Goal: Task Accomplishment & Management: Use online tool/utility

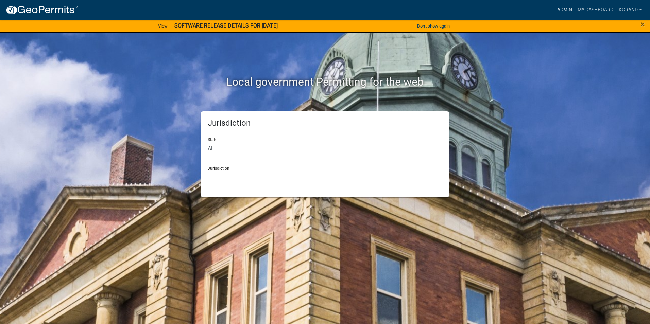
click at [561, 7] on link "Admin" at bounding box center [564, 9] width 20 height 13
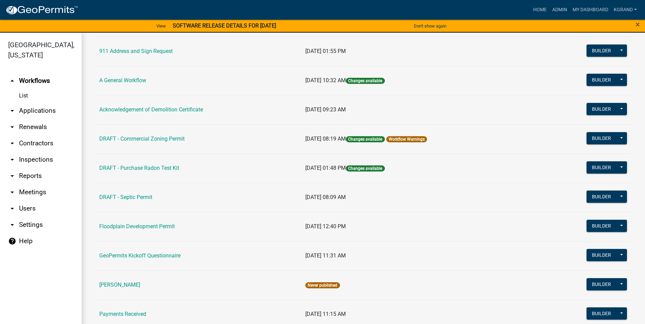
scroll to position [68, 0]
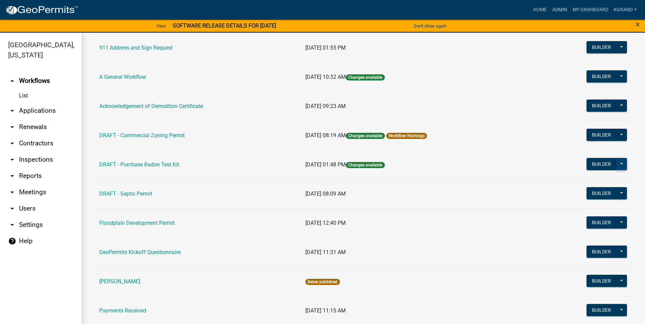
click at [616, 165] on button at bounding box center [621, 164] width 11 height 12
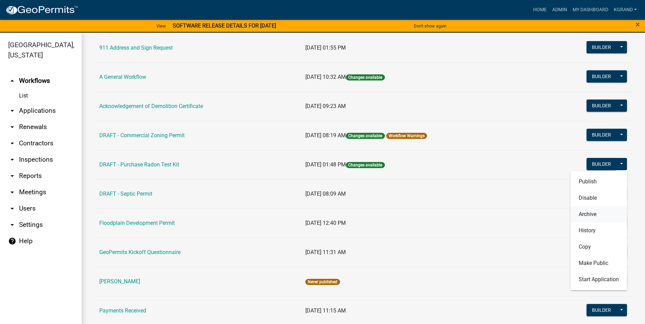
click at [581, 215] on button "Archive" at bounding box center [598, 214] width 56 height 16
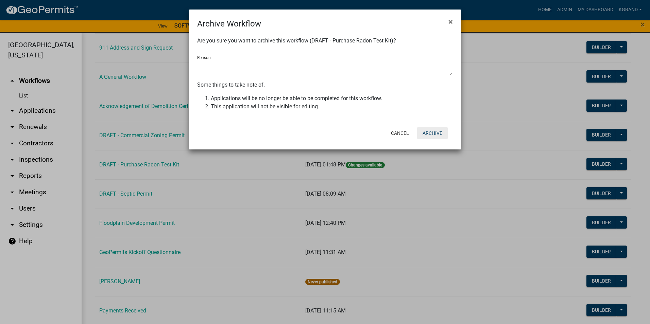
click at [430, 130] on button "Archive" at bounding box center [432, 133] width 31 height 12
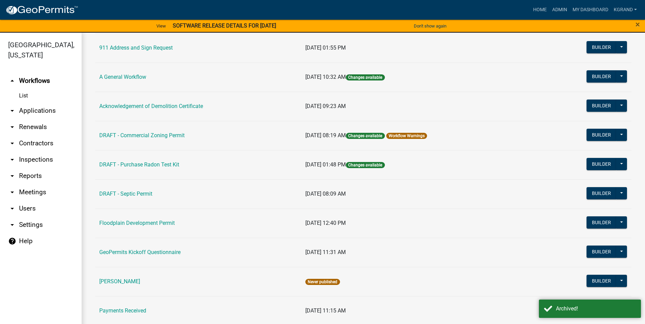
click at [205, 170] on td "DRAFT - Purchase Radon Test Kit" at bounding box center [198, 164] width 206 height 29
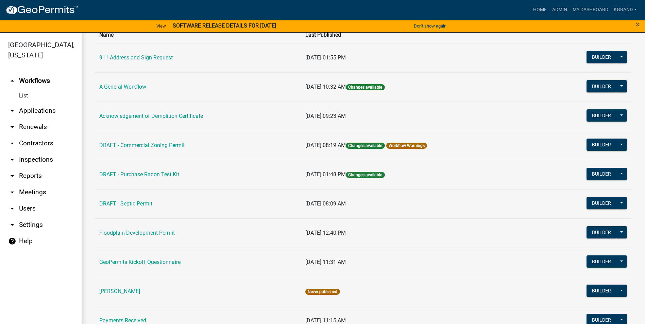
scroll to position [56, 0]
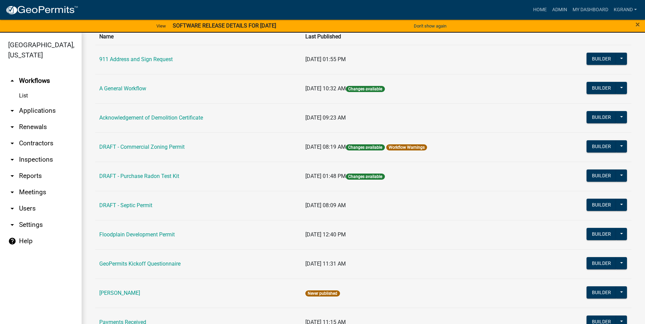
click at [184, 177] on td "DRAFT - Purchase Radon Test Kit" at bounding box center [198, 176] width 206 height 29
click at [620, 176] on button at bounding box center [621, 176] width 11 height 12
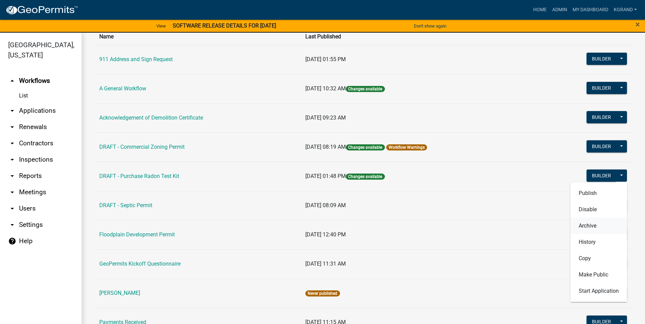
click at [580, 226] on button "Archive" at bounding box center [598, 226] width 56 height 16
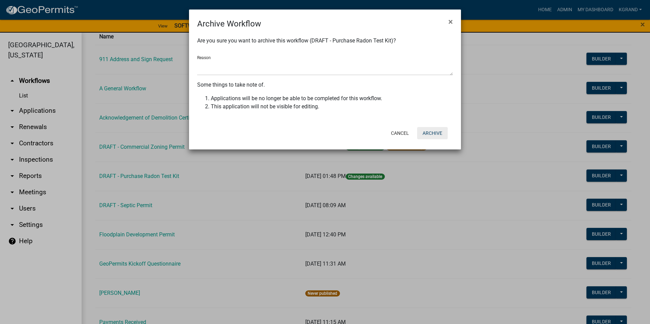
click at [428, 134] on button "Archive" at bounding box center [432, 133] width 31 height 12
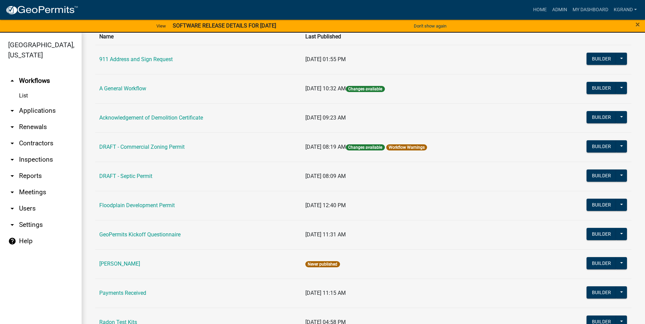
click at [23, 89] on link "List" at bounding box center [41, 96] width 82 height 14
click at [31, 103] on link "arrow_drop_down Applications" at bounding box center [41, 111] width 82 height 16
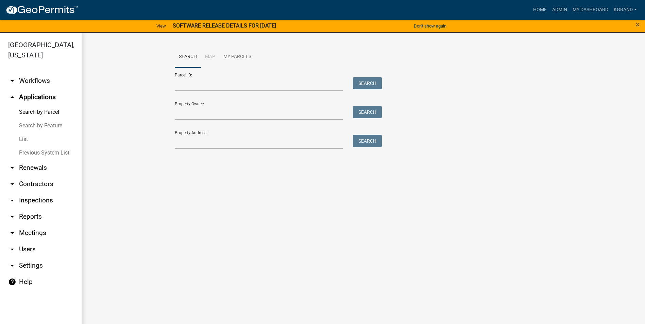
click at [29, 160] on link "arrow_drop_down Renewals" at bounding box center [41, 168] width 82 height 16
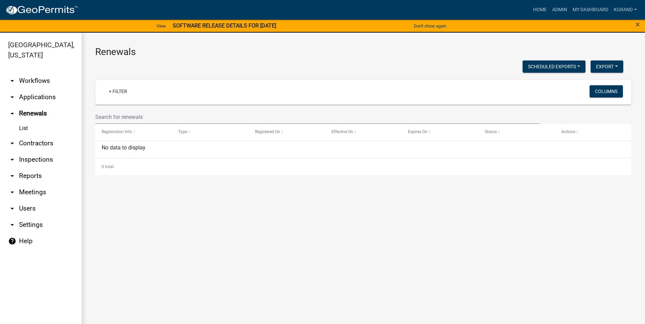
click at [25, 135] on link "arrow_drop_down Contractors" at bounding box center [41, 143] width 82 height 16
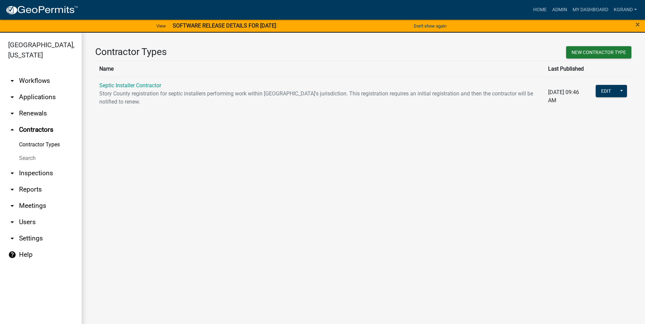
click at [27, 165] on link "arrow_drop_down Inspections" at bounding box center [41, 173] width 82 height 16
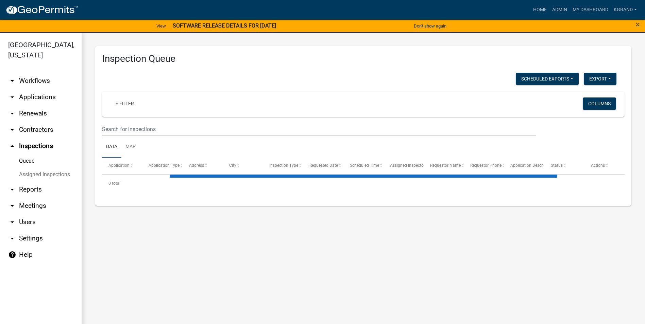
click at [26, 181] on link "arrow_drop_down Reports" at bounding box center [41, 189] width 82 height 16
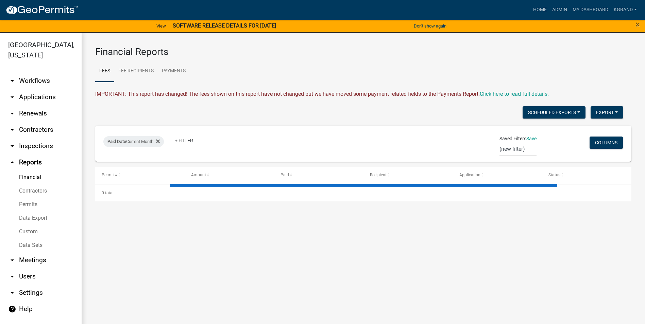
click at [31, 252] on link "arrow_drop_down Meetings" at bounding box center [41, 260] width 82 height 16
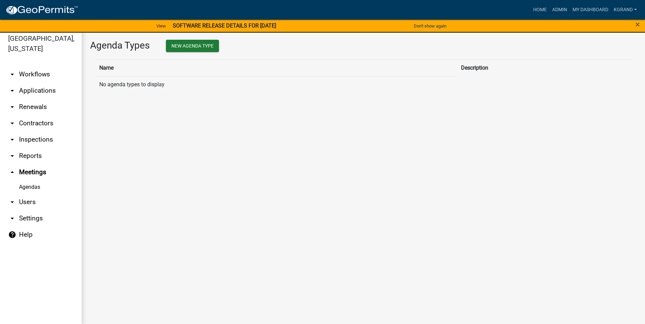
scroll to position [8, 0]
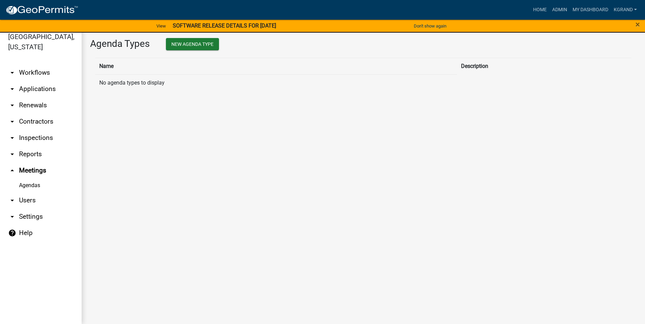
click at [31, 262] on ul "arrow_drop_down Workflows List arrow_drop_down Applications Search by Parcel Se…" at bounding box center [41, 191] width 82 height 265
click at [35, 65] on link "arrow_drop_down Workflows" at bounding box center [41, 73] width 82 height 16
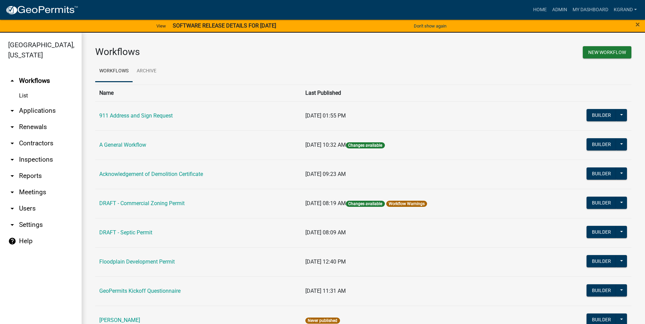
click at [37, 135] on link "arrow_drop_down Contractors" at bounding box center [41, 143] width 82 height 16
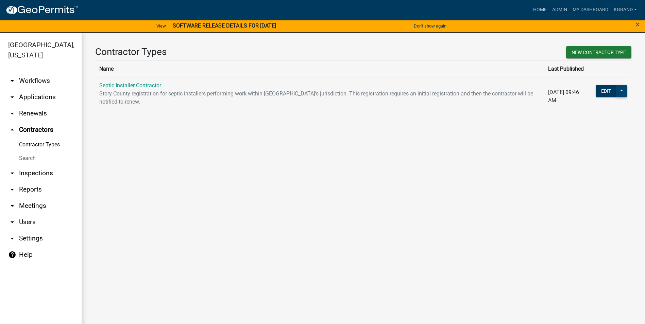
click at [622, 90] on button at bounding box center [621, 91] width 11 height 12
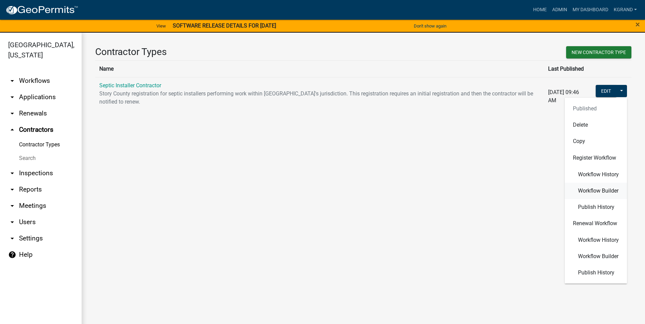
click at [599, 191] on span "Workflow Builder" at bounding box center [598, 190] width 40 height 5
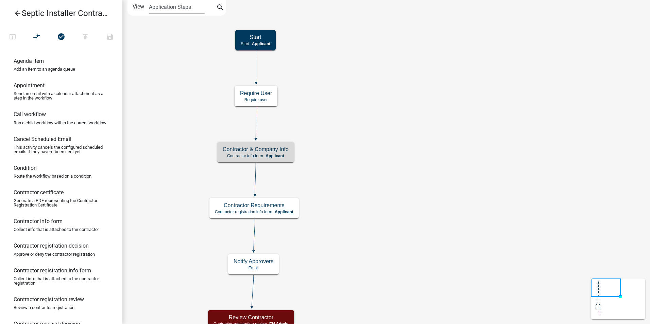
click at [15, 14] on icon "arrow_back" at bounding box center [18, 14] width 8 height 10
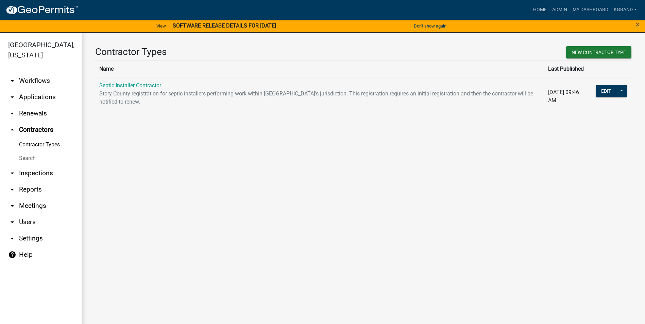
click at [26, 138] on link "Contractor Types" at bounding box center [41, 145] width 82 height 14
click at [35, 122] on link "arrow_drop_up Contractors" at bounding box center [41, 130] width 82 height 16
click at [35, 138] on link "Contractor Types" at bounding box center [41, 145] width 82 height 14
click at [28, 152] on link "Search" at bounding box center [41, 159] width 82 height 14
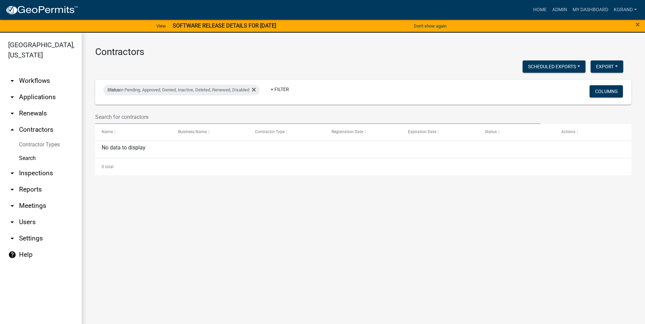
click at [32, 138] on link "Contractor Types" at bounding box center [41, 145] width 82 height 14
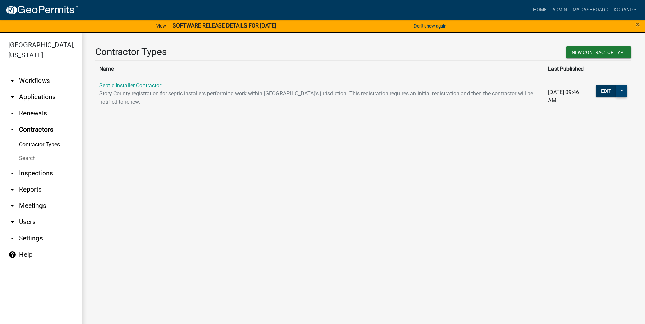
click at [621, 90] on button at bounding box center [621, 91] width 11 height 12
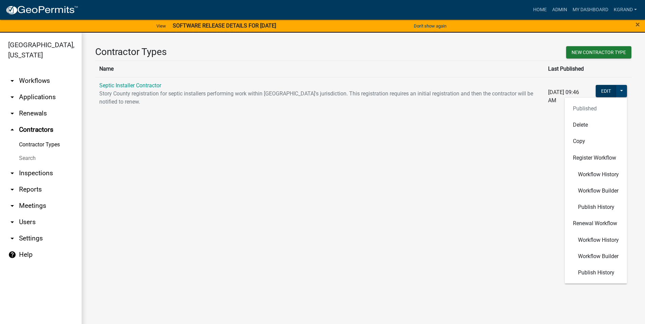
click at [621, 90] on button at bounding box center [621, 91] width 11 height 12
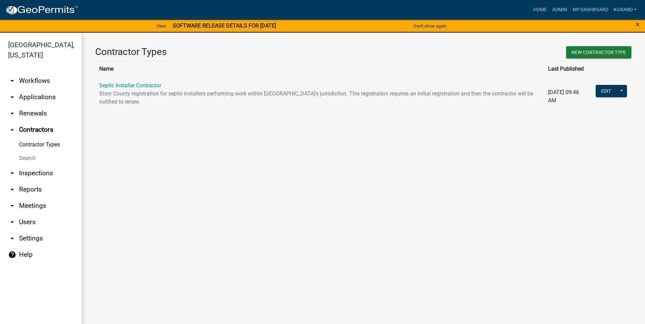
click at [316, 156] on main "Contractor Types New Contractor Type Name Last Published Septic Installer Contr…" at bounding box center [363, 183] width 563 height 300
click at [11, 109] on icon "arrow_drop_down" at bounding box center [12, 113] width 8 height 8
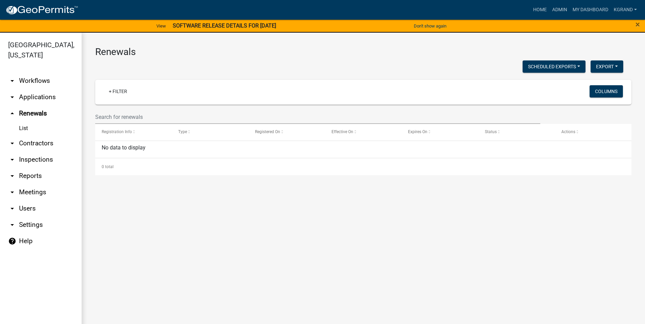
click at [14, 139] on icon "arrow_drop_down" at bounding box center [12, 143] width 8 height 8
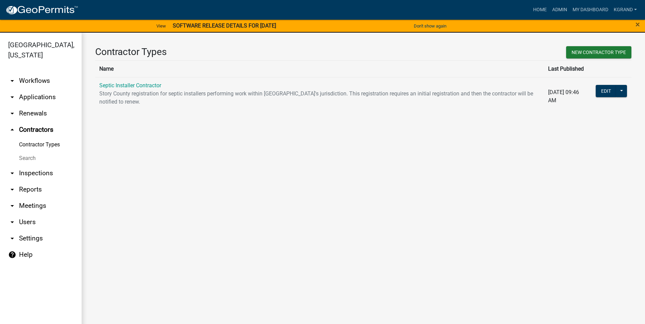
click at [30, 105] on link "arrow_drop_down Renewals" at bounding box center [41, 113] width 82 height 16
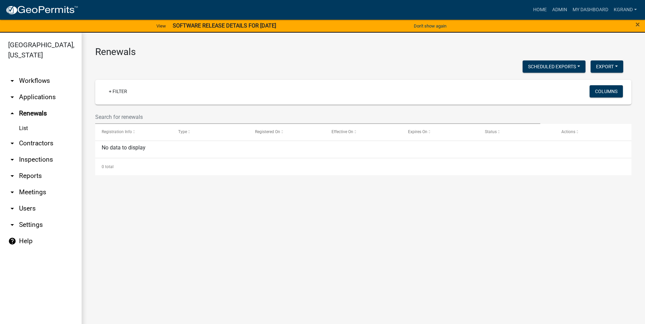
click at [10, 93] on icon "arrow_drop_down" at bounding box center [12, 97] width 8 height 8
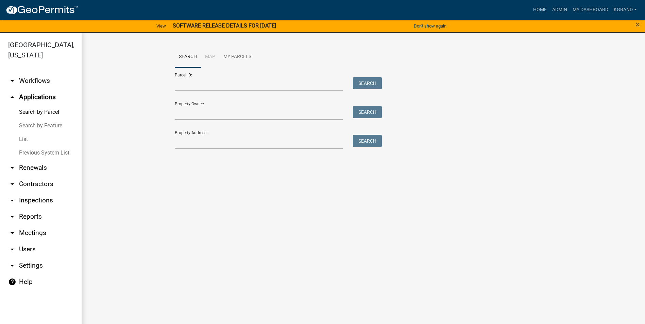
click at [12, 77] on icon "arrow_drop_down" at bounding box center [12, 81] width 8 height 8
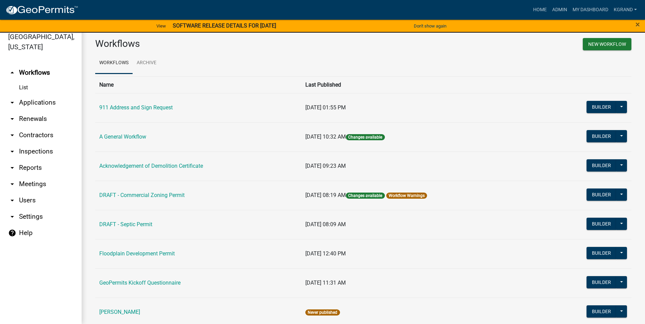
click at [13, 115] on icon "arrow_drop_down" at bounding box center [12, 119] width 8 height 8
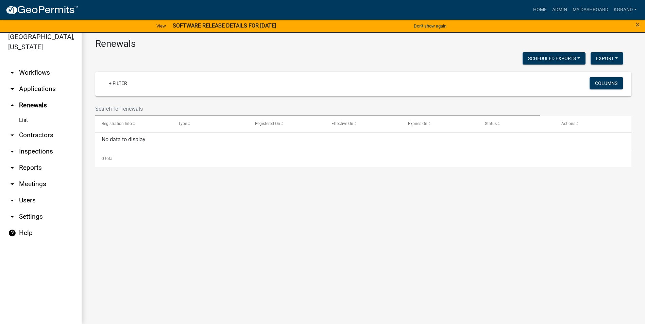
click at [30, 97] on link "arrow_drop_up Renewals" at bounding box center [41, 105] width 82 height 16
click at [26, 113] on link "List" at bounding box center [41, 120] width 82 height 14
click at [32, 143] on link "arrow_drop_down Inspections" at bounding box center [41, 151] width 82 height 16
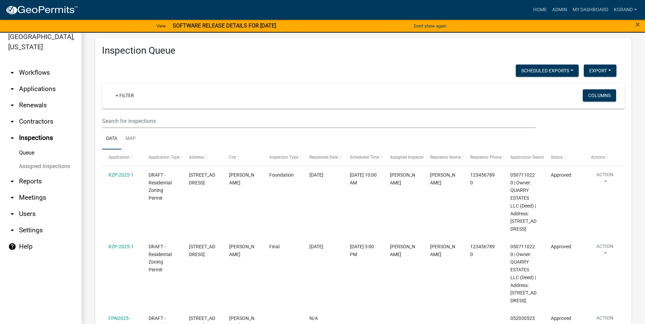
click at [31, 113] on link "arrow_drop_down Contractors" at bounding box center [41, 121] width 82 height 16
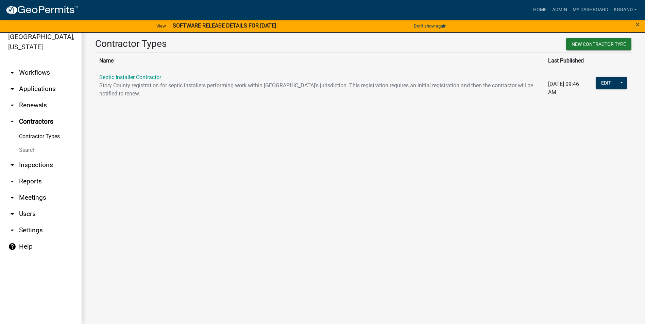
click at [183, 170] on main "Contractor Types New Contractor Type Name Last Published Septic Installer Contr…" at bounding box center [363, 174] width 563 height 300
click at [33, 65] on link "arrow_drop_down Workflows" at bounding box center [41, 73] width 82 height 16
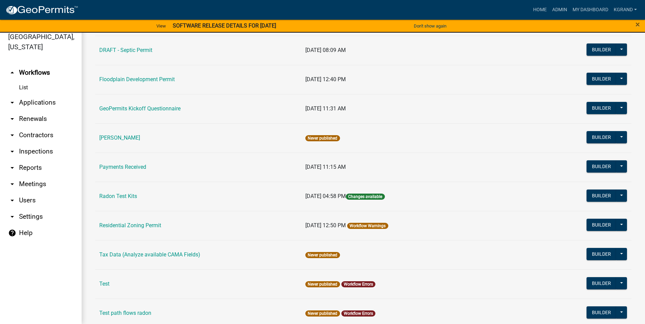
scroll to position [163, 0]
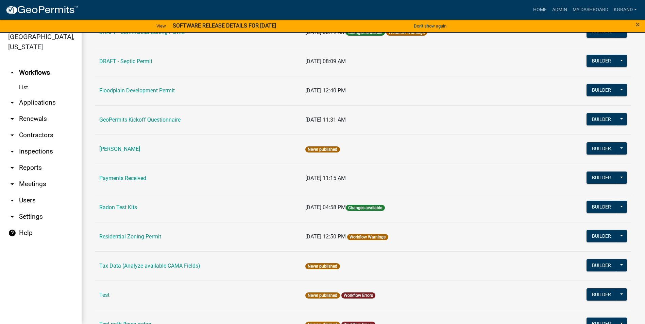
click at [127, 177] on link "Payments Received" at bounding box center [122, 178] width 47 height 6
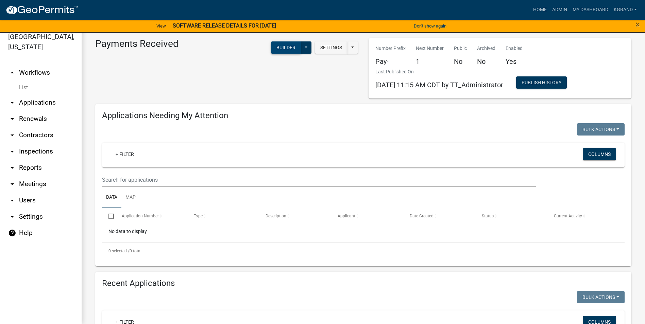
click at [282, 48] on button "Builder" at bounding box center [286, 47] width 30 height 12
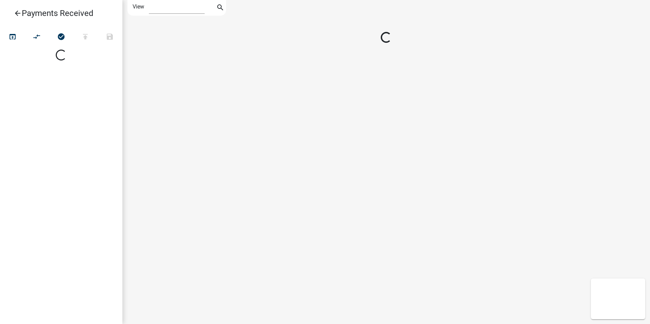
select select "1"
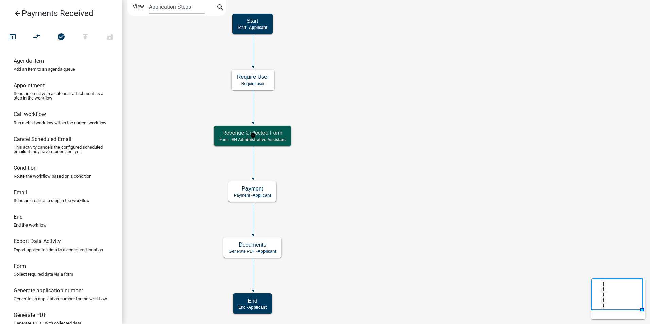
click at [287, 137] on div "Revenue Collected Form Form - EH Administrative Assistant" at bounding box center [252, 136] width 77 height 20
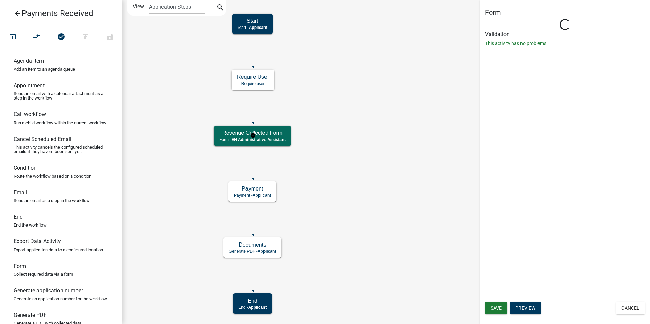
select select "DA3E3E5F-670D-4329-B60C-5CC8A4B2B679"
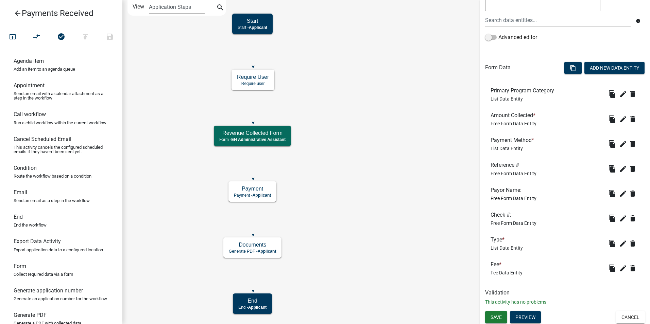
scroll to position [162, 0]
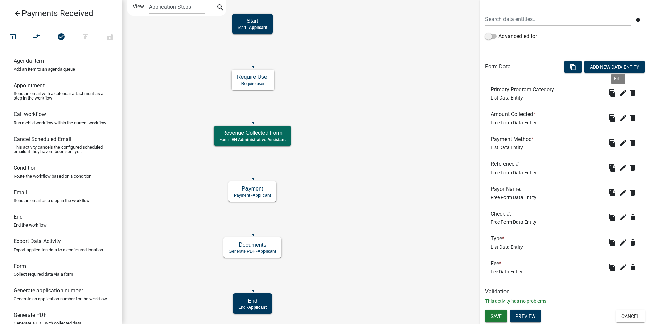
click at [619, 91] on icon "edit" at bounding box center [623, 93] width 8 height 8
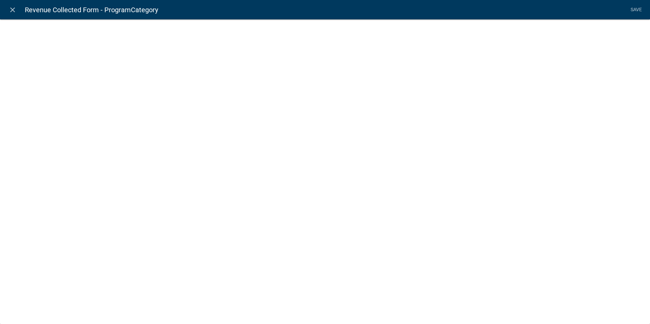
select select "list-data"
select select
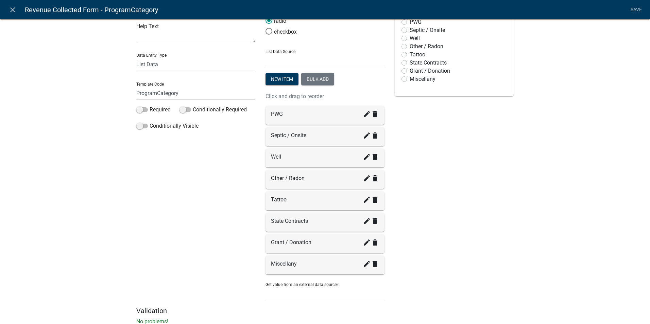
scroll to position [32, 0]
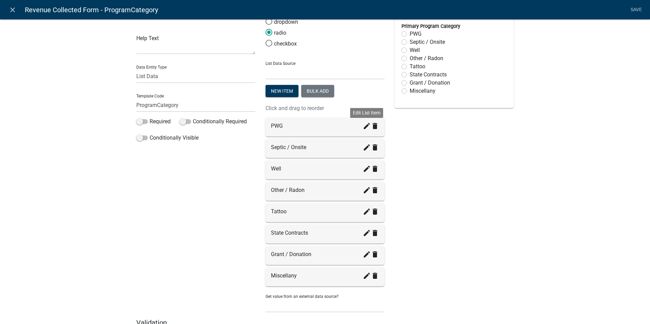
click at [365, 126] on icon "create" at bounding box center [367, 126] width 8 height 8
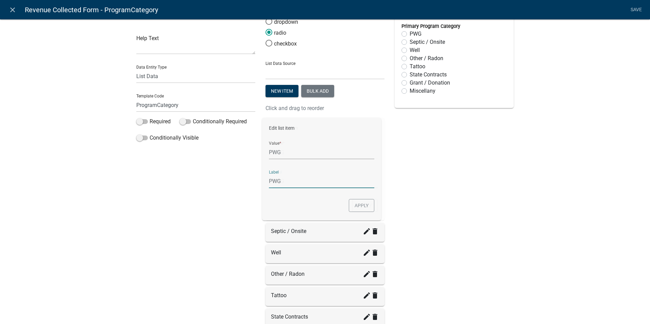
drag, startPoint x: 287, startPoint y: 181, endPoint x: 268, endPoint y: 180, distance: 18.4
click at [268, 180] on div "Edit list item Value * PWG Label PWG Apply" at bounding box center [324, 169] width 119 height 103
type input "Private Well Grant"
click at [362, 201] on button "Apply" at bounding box center [364, 205] width 25 height 13
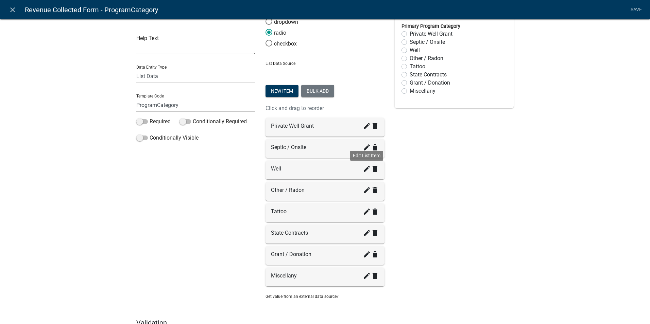
click at [363, 170] on icon "create" at bounding box center [367, 169] width 8 height 8
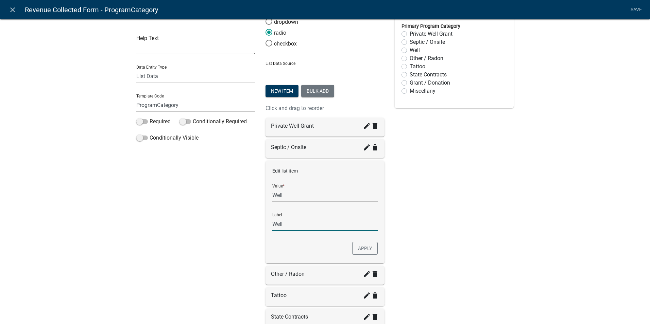
click at [282, 224] on input "Well" at bounding box center [324, 224] width 105 height 14
type input "Well Permits & Fees"
click at [367, 245] on button "Apply" at bounding box center [364, 248] width 25 height 13
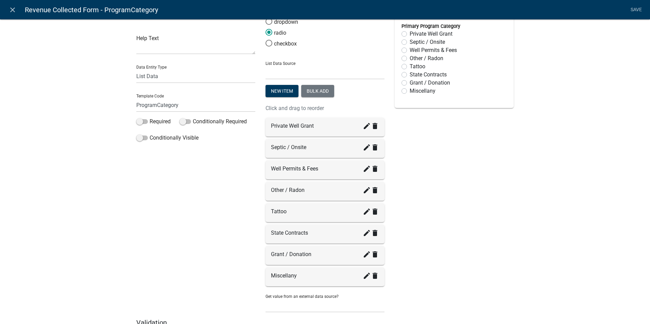
click at [271, 211] on div "Tattoo create delete" at bounding box center [325, 212] width 108 height 8
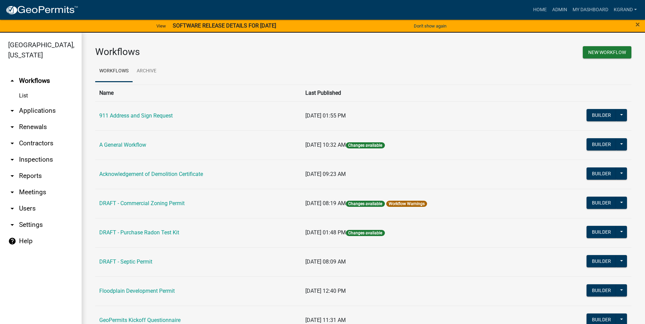
click at [27, 200] on link "arrow_drop_down Users" at bounding box center [41, 208] width 82 height 16
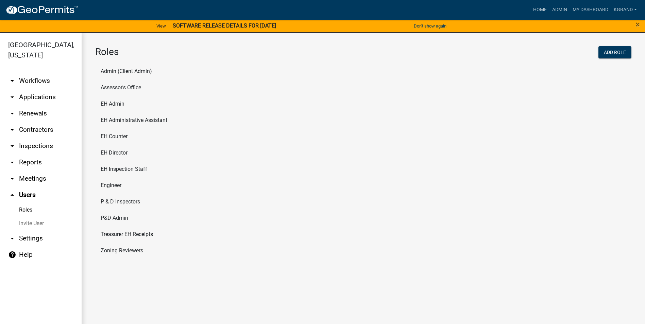
click at [25, 230] on link "arrow_drop_down Settings" at bounding box center [41, 238] width 82 height 16
select select "IA"
select select "Central Standard Time"
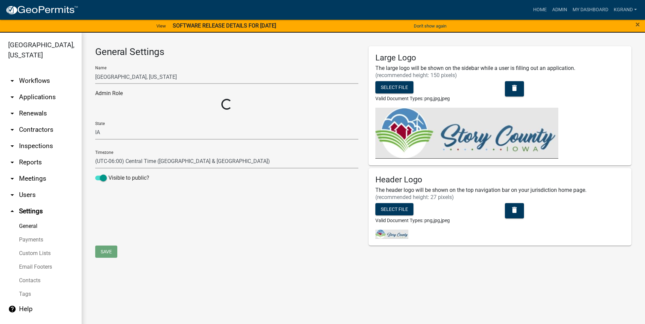
select select "03540cc7-cae6-4ec5-9df4-19164d3ec826"
click at [23, 233] on link "Payments" at bounding box center [41, 240] width 82 height 14
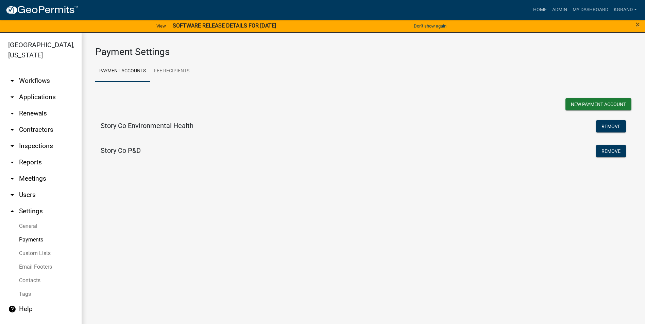
click at [134, 126] on h5 "Story Co Environmental Health" at bounding box center [147, 126] width 93 height 8
select select "15: Object"
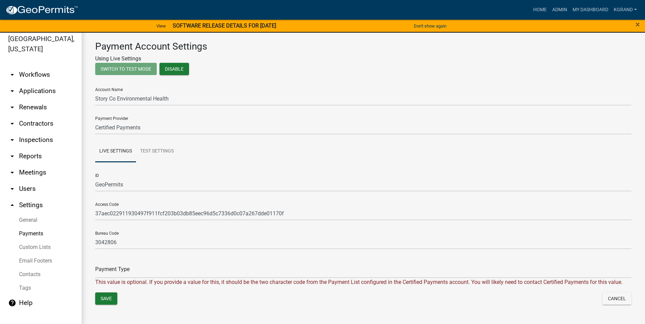
scroll to position [8, 0]
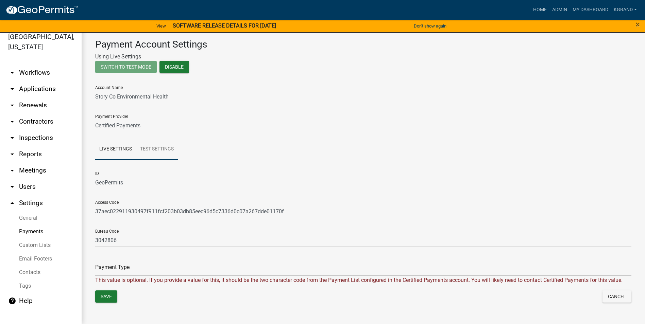
click at [156, 150] on link "Test Settings" at bounding box center [157, 150] width 42 height 22
click at [110, 150] on link "Live Settings" at bounding box center [115, 150] width 41 height 22
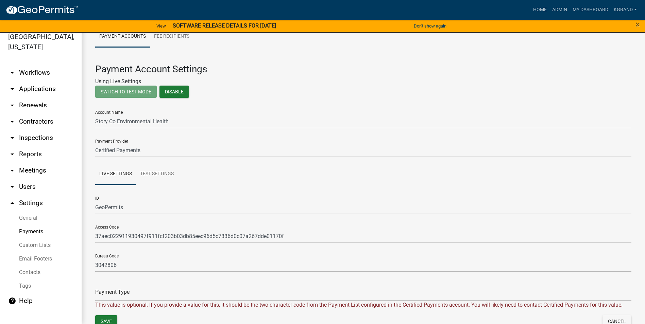
scroll to position [0, 0]
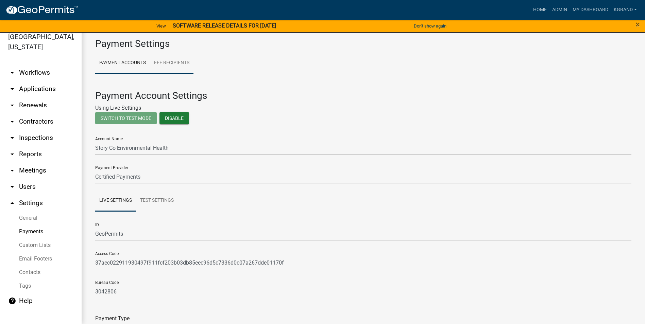
click at [169, 60] on link "Fee Recipients" at bounding box center [171, 63] width 43 height 22
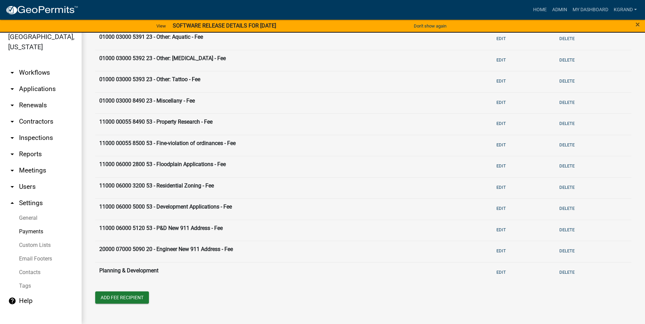
scroll to position [171, 0]
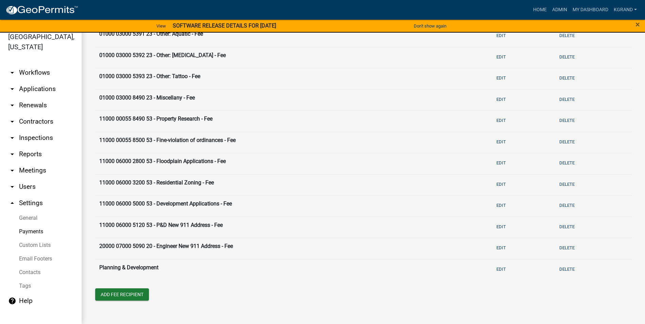
click at [30, 239] on link "Custom Lists" at bounding box center [41, 246] width 82 height 14
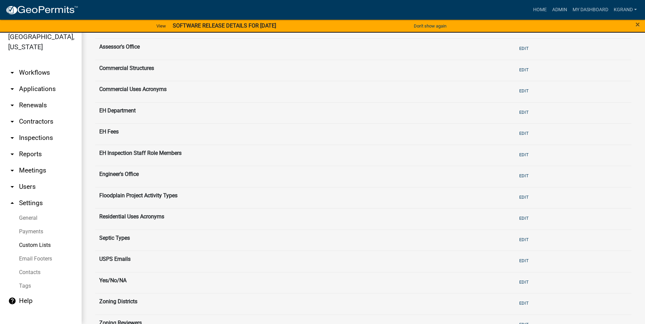
scroll to position [63, 0]
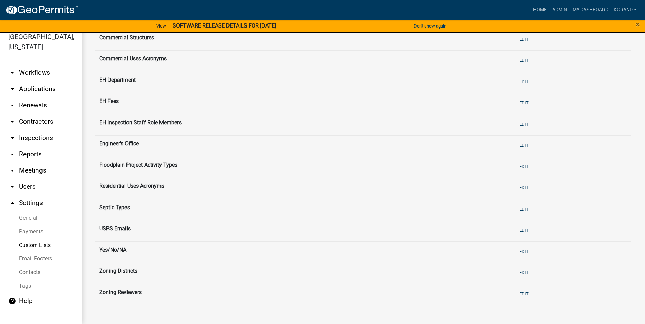
click at [103, 99] on th "EH Fees" at bounding box center [303, 103] width 417 height 21
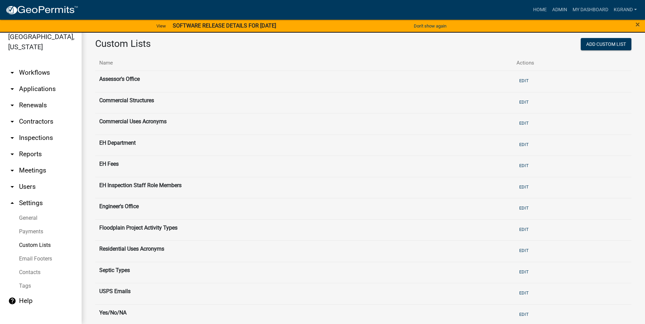
click at [31, 225] on link "Payments" at bounding box center [41, 232] width 82 height 14
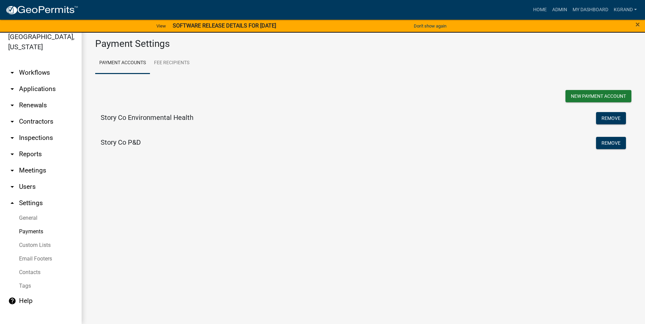
click at [137, 117] on h5 "Story Co Environmental Health" at bounding box center [147, 117] width 93 height 8
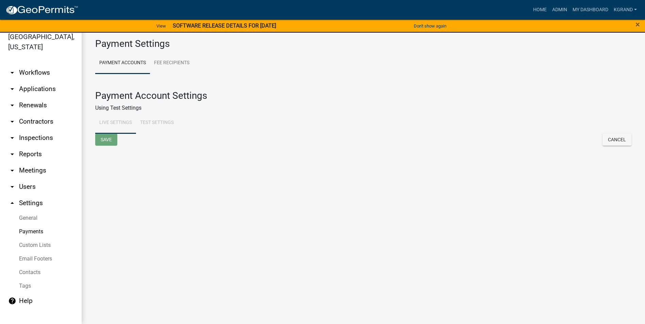
select select "15: Object"
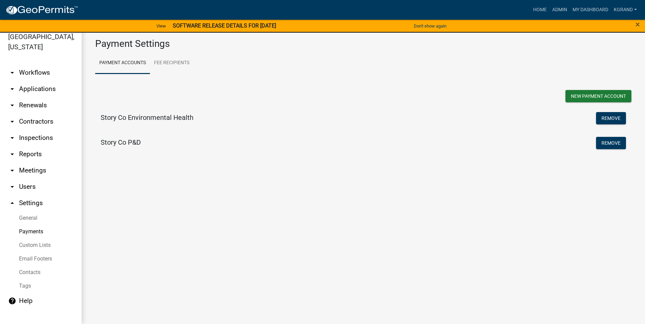
click at [117, 146] on h5 "Story Co P&D" at bounding box center [121, 142] width 40 height 8
select select "15: Object"
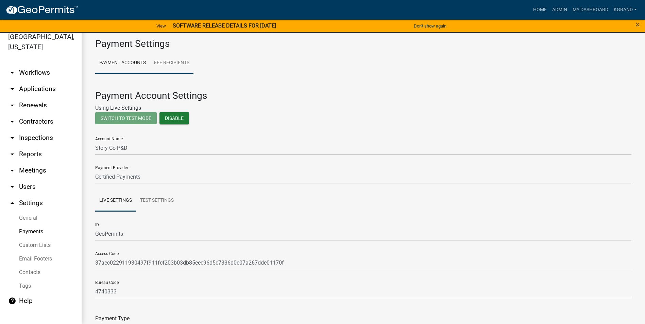
click at [162, 59] on link "Fee Recipients" at bounding box center [171, 63] width 43 height 22
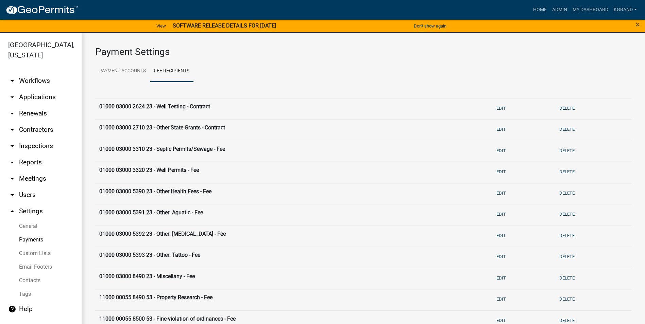
scroll to position [8, 0]
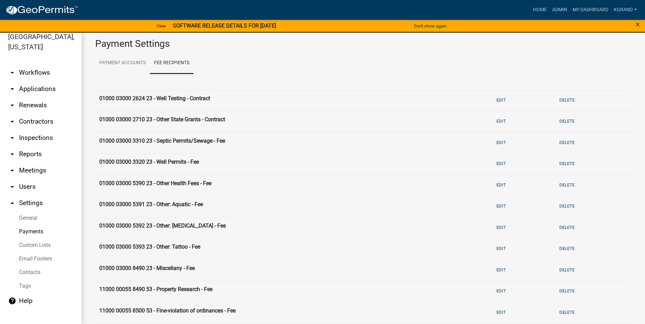
click at [38, 225] on link "Payments" at bounding box center [41, 232] width 82 height 14
click at [338, 56] on ul "Payment Accounts Fee Recipients" at bounding box center [363, 62] width 536 height 21
drag, startPoint x: 33, startPoint y: 95, endPoint x: 32, endPoint y: 99, distance: 3.8
click at [33, 97] on link "arrow_drop_down Renewals" at bounding box center [41, 105] width 82 height 16
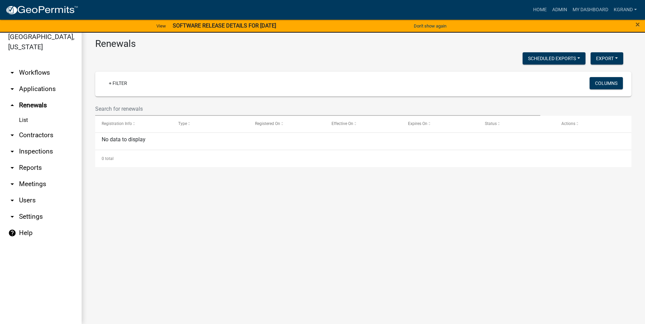
click at [30, 127] on link "arrow_drop_down Contractors" at bounding box center [41, 135] width 82 height 16
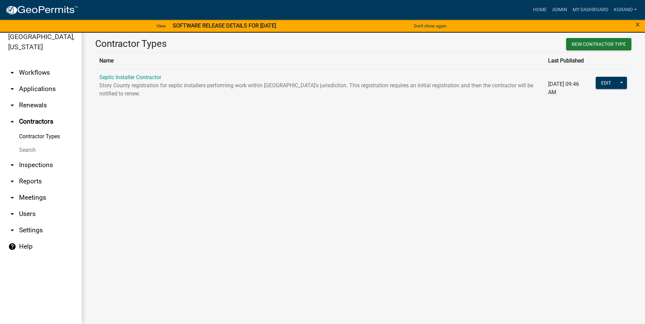
click at [141, 74] on link "Septic Installer Contractor" at bounding box center [130, 77] width 62 height 6
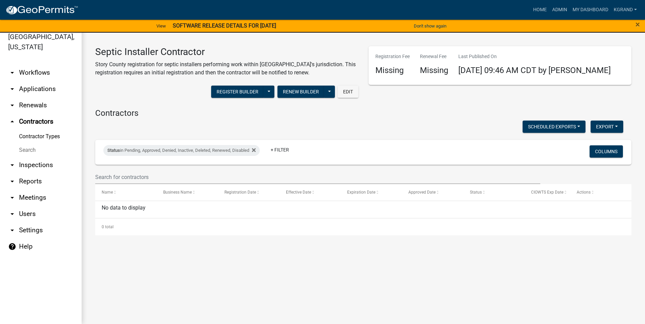
click at [145, 96] on div "Register Builder Publish History Renew Builder Publish History Edit" at bounding box center [226, 92] width 263 height 21
click at [38, 130] on link "Contractor Types" at bounding box center [41, 137] width 82 height 14
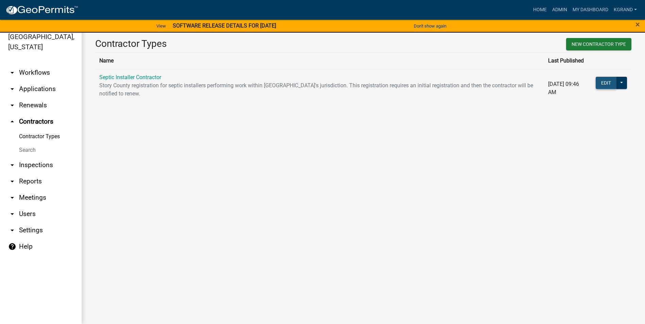
click at [613, 82] on button "Edit" at bounding box center [605, 83] width 21 height 12
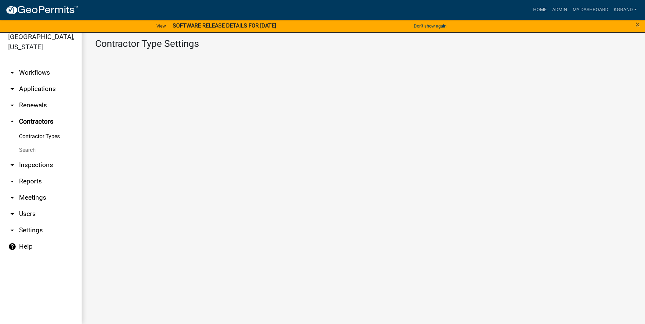
select select "1: 4ef63fe7-b19a-425e-ac95-467e066f44a3"
select select "3: Object"
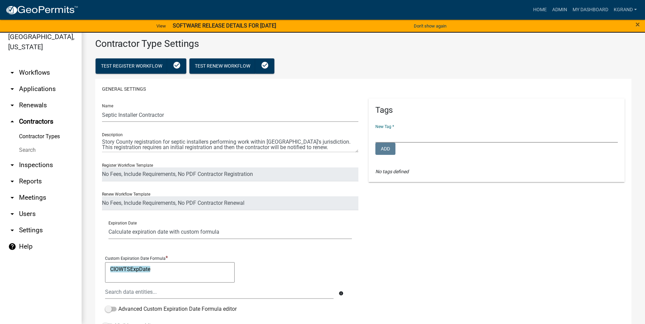
click at [380, 138] on select "Environmental Health Planning and Development" at bounding box center [496, 136] width 243 height 14
select select "d49f105d-a052-4727-94df-1d3fdbd12b94"
click at [375, 129] on select "Environmental Health Planning and Development" at bounding box center [496, 136] width 243 height 14
click at [386, 219] on div "Tags New Tag * Environmental Health Planning and Development Add No tags defined" at bounding box center [496, 216] width 266 height 234
click at [414, 220] on div "Tags New Tag * Environmental Health Planning and Development Add No tags defined" at bounding box center [496, 216] width 266 height 234
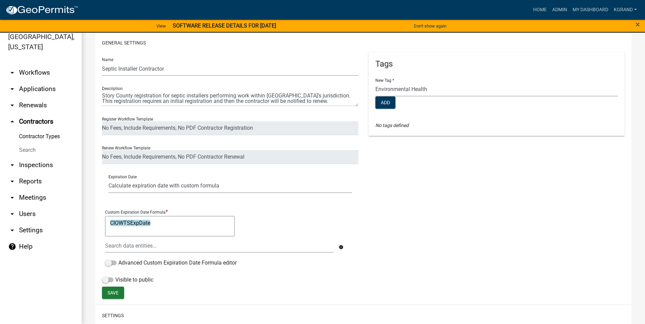
scroll to position [34, 0]
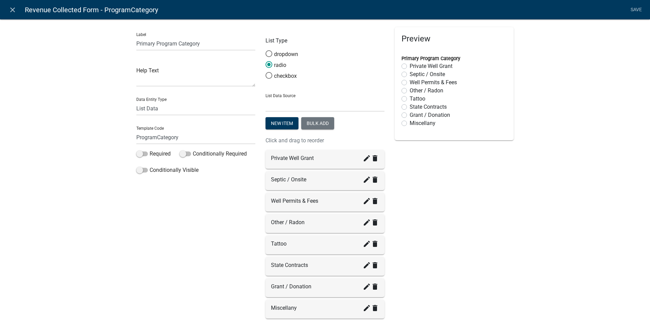
select select "DA3E3E5F-670D-4329-B60C-5CC8A4B2B679"
select select "list-data"
select select
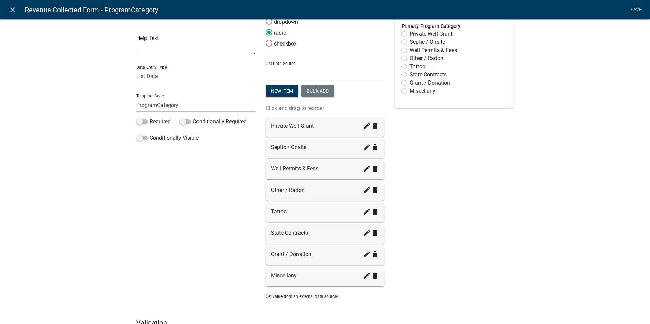
click at [431, 219] on div "Preview Primary Program Category Private Well Grant Septic / Onsite Well Permit…" at bounding box center [453, 157] width 129 height 324
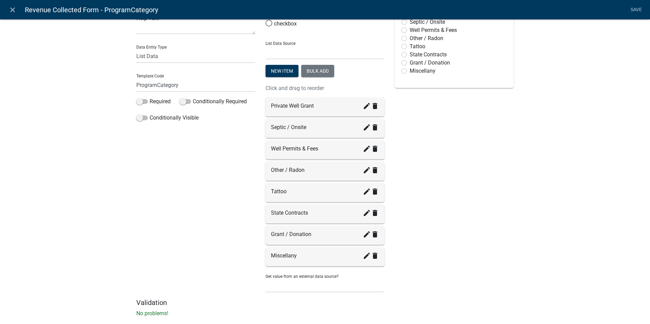
scroll to position [66, 0]
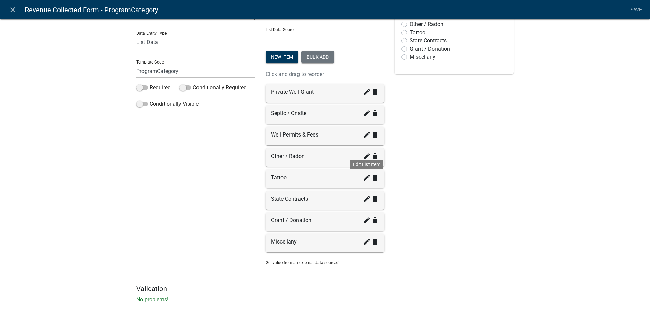
click at [364, 180] on icon "create" at bounding box center [367, 178] width 8 height 8
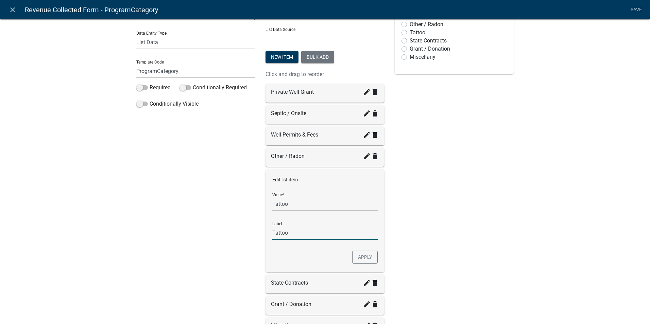
click at [292, 232] on input "Tattoo" at bounding box center [324, 233] width 105 height 14
type input "Tattoo Inspections & Fees"
click at [364, 256] on button "Apply" at bounding box center [364, 257] width 25 height 13
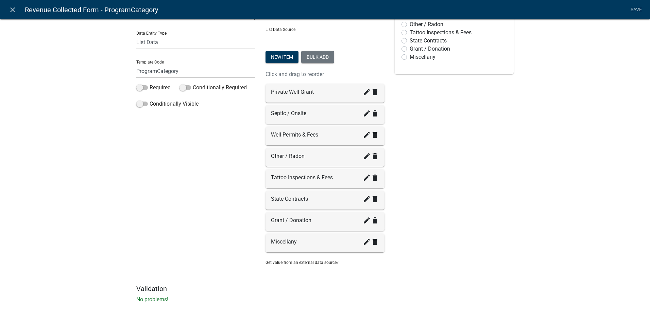
scroll to position [32, 0]
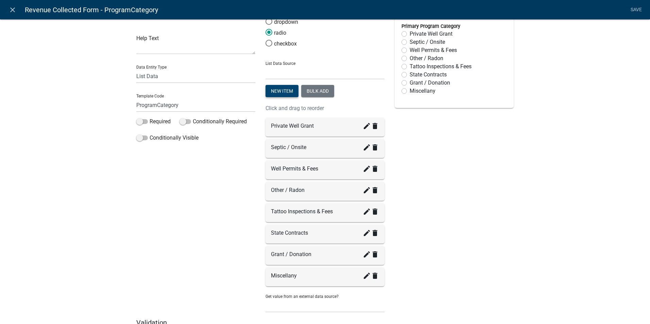
click at [283, 90] on button "New item" at bounding box center [281, 91] width 33 height 12
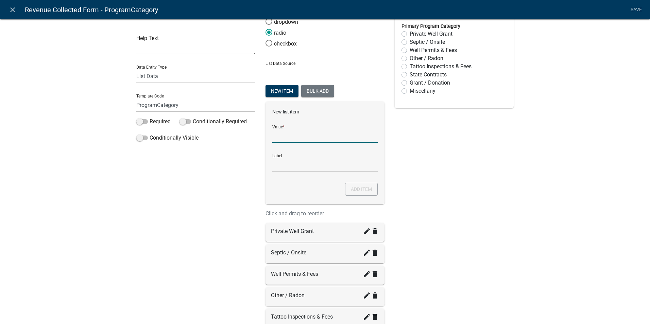
click at [282, 137] on input "List Data Source" at bounding box center [324, 136] width 105 height 14
type input "Pool"
click at [274, 165] on input "Pool" at bounding box center [324, 165] width 105 height 14
click at [283, 165] on input "Pool" at bounding box center [324, 165] width 105 height 14
type input "Pool Inspections & Fees"
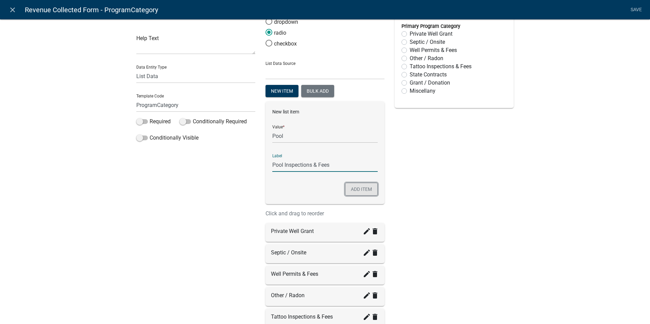
click at [358, 189] on button "Add item" at bounding box center [361, 189] width 33 height 13
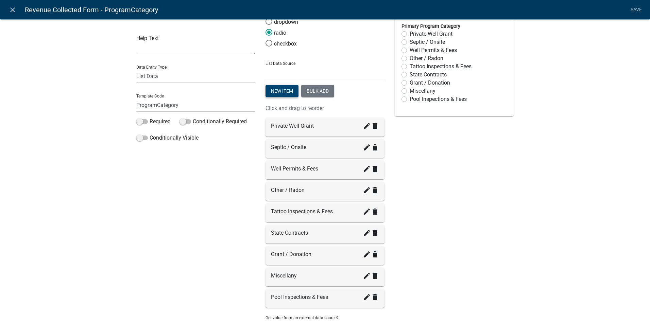
click at [279, 93] on button "New item" at bounding box center [281, 91] width 33 height 12
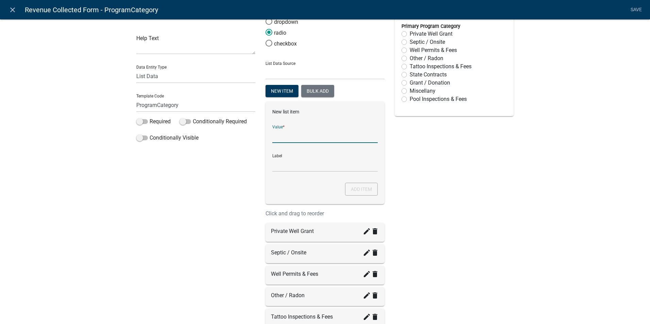
click at [283, 137] on input "List Data Source" at bounding box center [324, 136] width 105 height 14
type input "Tattoo"
click at [269, 160] on div "New list item Value * Tattoo Label Tattoo Add item" at bounding box center [324, 153] width 119 height 103
click at [290, 169] on input "Tattoo" at bounding box center [324, 165] width 105 height 14
type input "T"
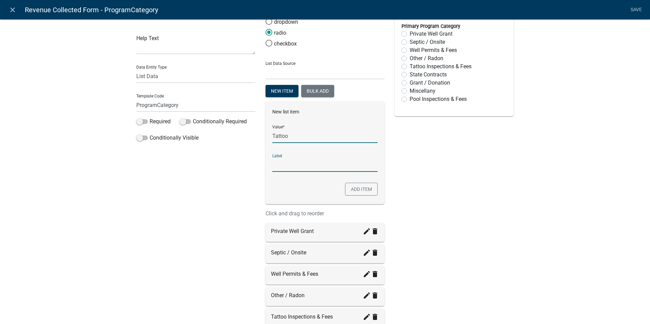
click at [285, 136] on input "Tattoo" at bounding box center [324, 136] width 105 height 14
type input "[MEDICAL_DATA]"
click at [280, 165] on input "Label" at bounding box center [324, 165] width 105 height 14
click at [281, 166] on input "Label" at bounding box center [324, 165] width 105 height 14
type input "[MEDICAL_DATA] Inspections & Fees"
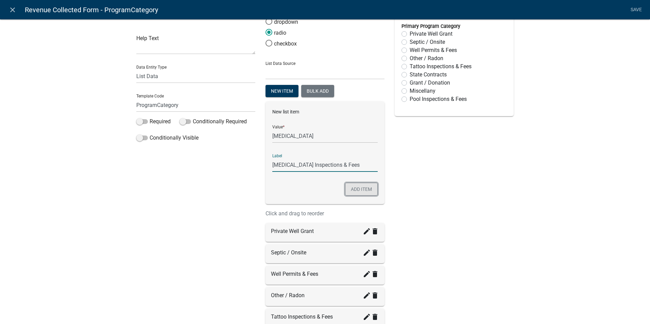
click at [355, 186] on button "Add item" at bounding box center [361, 189] width 33 height 13
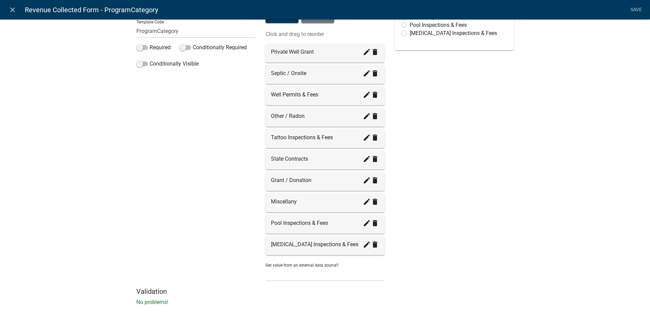
scroll to position [109, 0]
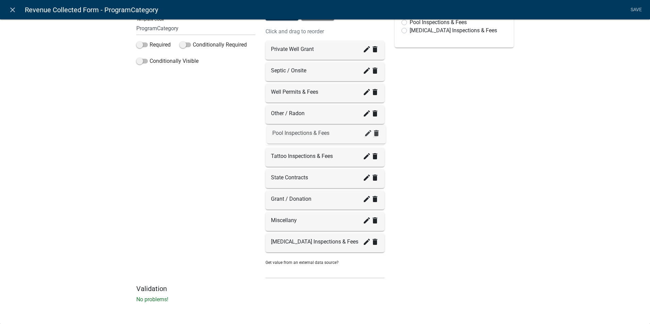
drag, startPoint x: 288, startPoint y: 223, endPoint x: 292, endPoint y: 135, distance: 87.8
drag, startPoint x: 280, startPoint y: 242, endPoint x: 280, endPoint y: 154, distance: 88.3
click at [429, 179] on div "Preview Loading..." at bounding box center [453, 101] width 129 height 367
drag, startPoint x: 297, startPoint y: 175, endPoint x: 295, endPoint y: 153, distance: 21.8
click at [424, 183] on div "Preview Loading..." at bounding box center [453, 101] width 129 height 367
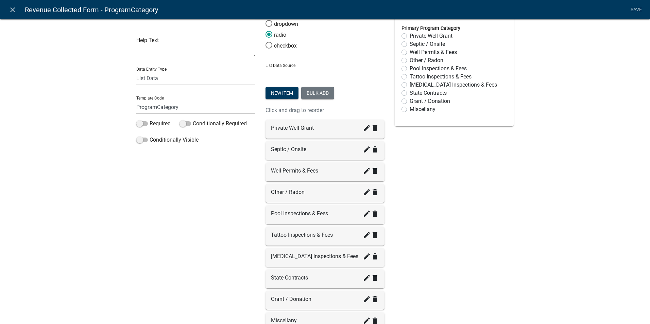
scroll to position [0, 0]
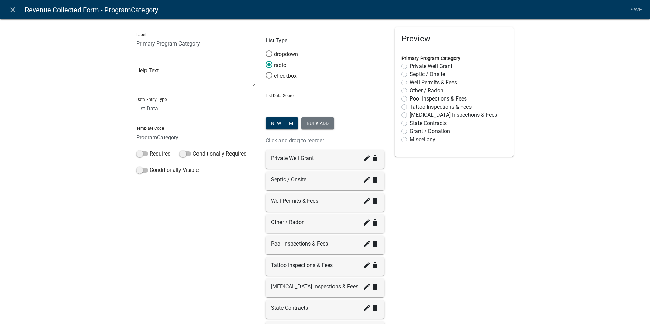
click at [634, 9] on link "Save" at bounding box center [635, 9] width 17 height 13
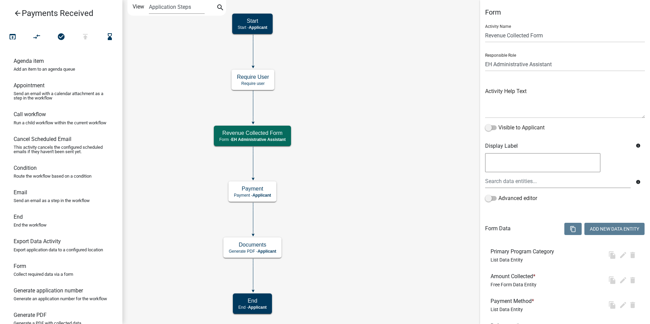
select select "DA3E3E5F-670D-4329-B60C-5CC8A4B2B679"
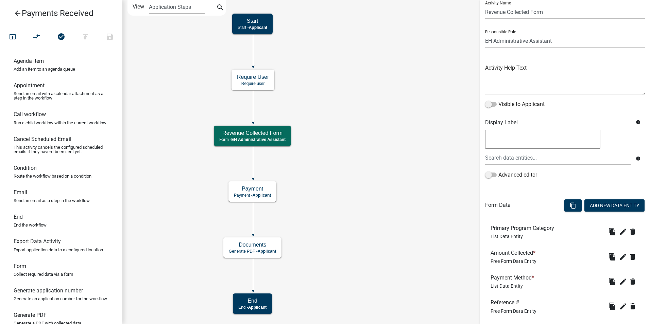
scroll to position [162, 0]
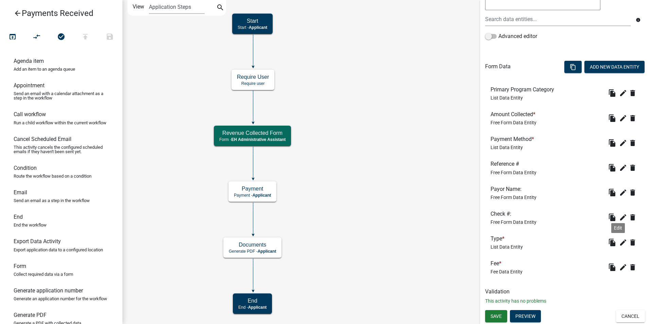
click at [619, 242] on icon "edit" at bounding box center [623, 243] width 8 height 8
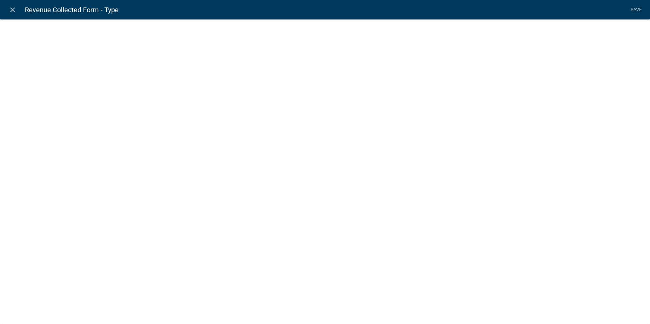
select select "list-data"
select select
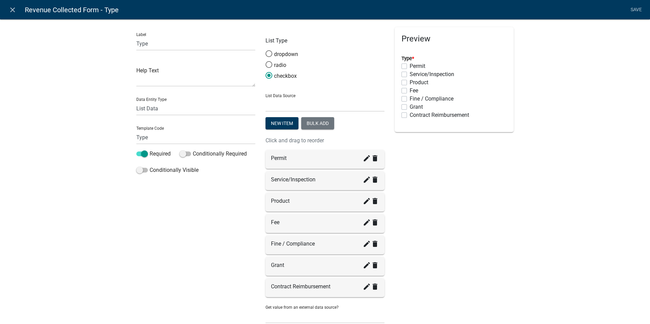
click at [12, 12] on icon "close" at bounding box center [12, 10] width 8 height 8
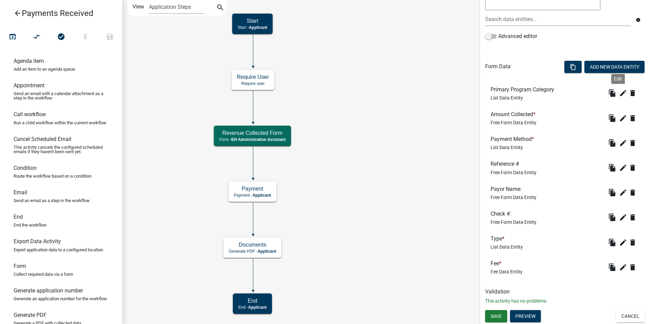
click at [619, 94] on icon "edit" at bounding box center [623, 93] width 8 height 8
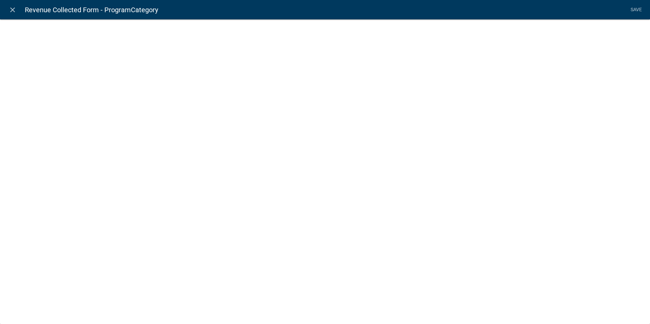
select select "list-data"
select select
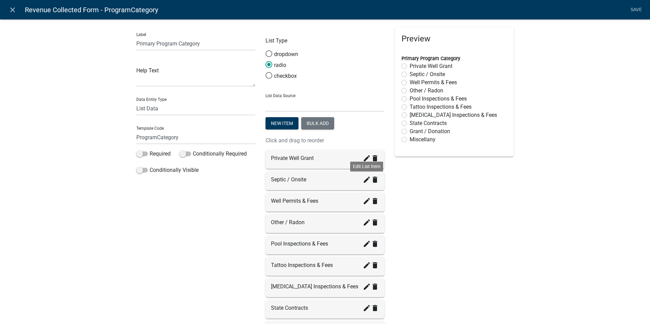
click at [363, 180] on icon "create" at bounding box center [367, 180] width 8 height 8
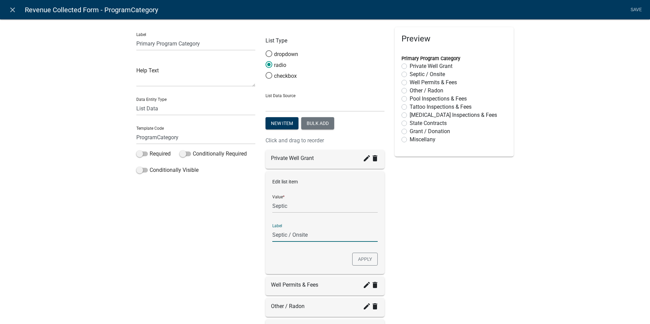
drag, startPoint x: 311, startPoint y: 232, endPoint x: 286, endPoint y: 234, distance: 24.5
click at [286, 234] on input "Septic / Onsite" at bounding box center [324, 235] width 105 height 14
type input "Septic"
click at [426, 226] on div "Preview Primary Program Category Private Well Grant Septic / Onsite Well Permit…" at bounding box center [453, 252] width 129 height 451
click at [357, 261] on button "Apply" at bounding box center [364, 259] width 25 height 13
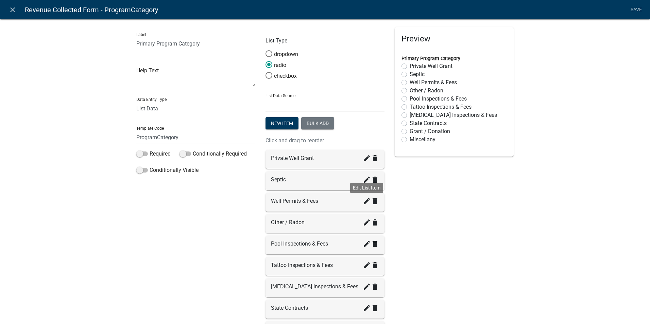
click at [363, 203] on icon "create" at bounding box center [367, 201] width 8 height 8
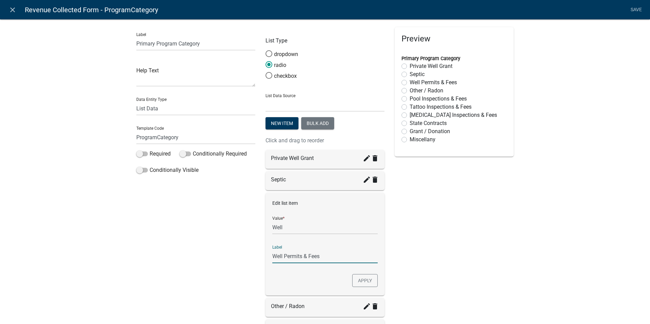
drag, startPoint x: 315, startPoint y: 255, endPoint x: 281, endPoint y: 254, distance: 34.0
click at [281, 254] on input "Well Permits & Fees" at bounding box center [324, 256] width 105 height 14
type input "Well Program"
drag, startPoint x: 365, startPoint y: 282, endPoint x: 384, endPoint y: 276, distance: 20.2
click at [365, 282] on button "Apply" at bounding box center [364, 280] width 25 height 13
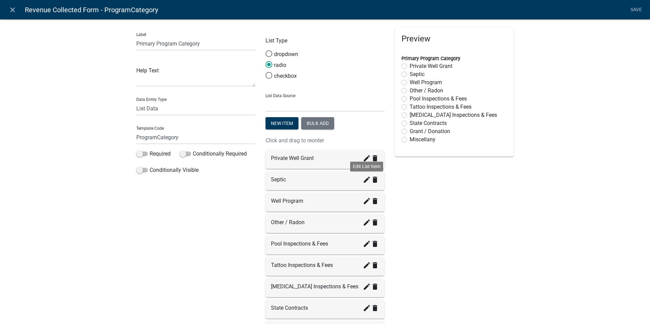
click at [363, 182] on icon "create" at bounding box center [367, 180] width 8 height 8
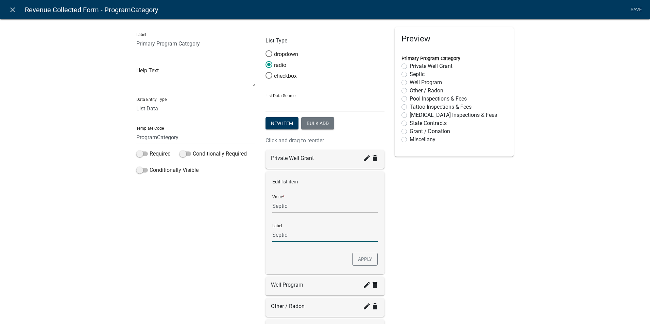
click at [291, 234] on input "Septic" at bounding box center [324, 235] width 105 height 14
click at [307, 234] on input "Septic Program" at bounding box center [324, 235] width 105 height 14
type input "Septic"
click at [435, 233] on div "Preview Primary Program Category Private Well Grant Septic Well Program Other /…" at bounding box center [453, 252] width 129 height 451
click at [361, 260] on button "Apply" at bounding box center [364, 259] width 25 height 13
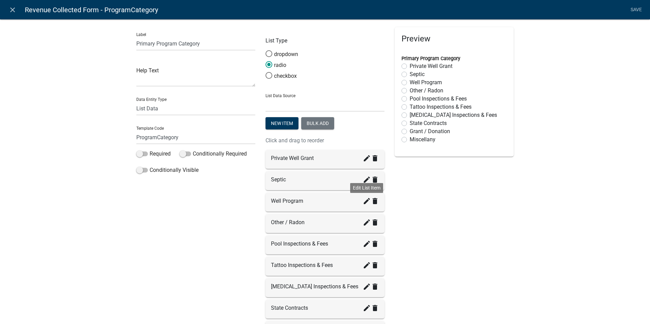
click at [364, 203] on icon "create" at bounding box center [367, 201] width 8 height 8
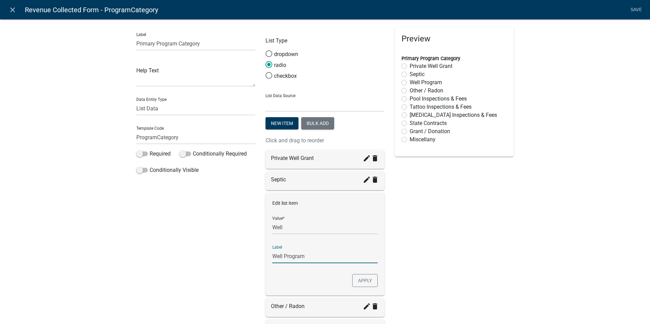
drag, startPoint x: 304, startPoint y: 257, endPoint x: 283, endPoint y: 255, distance: 21.8
click at [283, 255] on input "Well Program" at bounding box center [324, 256] width 105 height 14
type input "Well"
click at [472, 247] on div "Preview Primary Program Category Private Well Grant Septic Well Program Other /…" at bounding box center [453, 252] width 129 height 451
click at [364, 283] on button "Apply" at bounding box center [364, 280] width 25 height 13
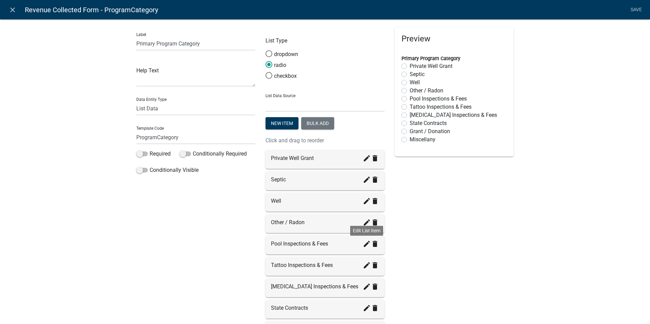
click at [364, 245] on icon "create" at bounding box center [367, 244] width 8 height 8
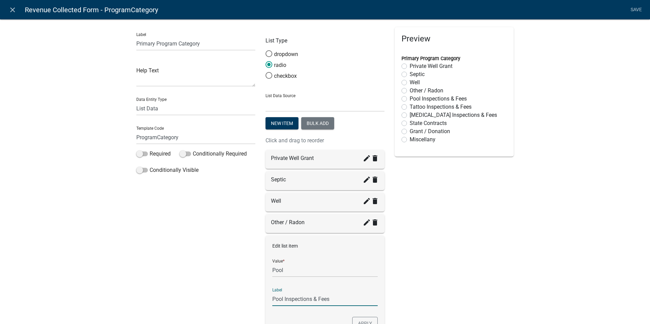
drag, startPoint x: 330, startPoint y: 299, endPoint x: 282, endPoint y: 298, distance: 47.6
click at [282, 298] on input "Pool Inspections & Fees" at bounding box center [324, 299] width 105 height 14
type input "Pools"
click at [359, 319] on button "Apply" at bounding box center [364, 323] width 25 height 13
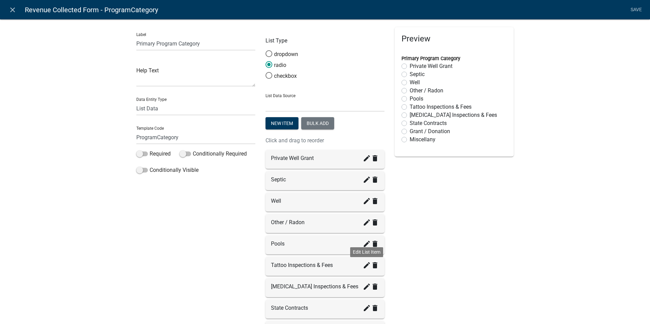
click at [363, 265] on icon "create" at bounding box center [367, 265] width 8 height 8
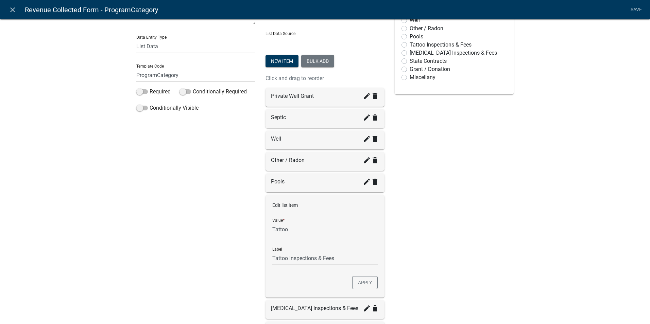
scroll to position [68, 0]
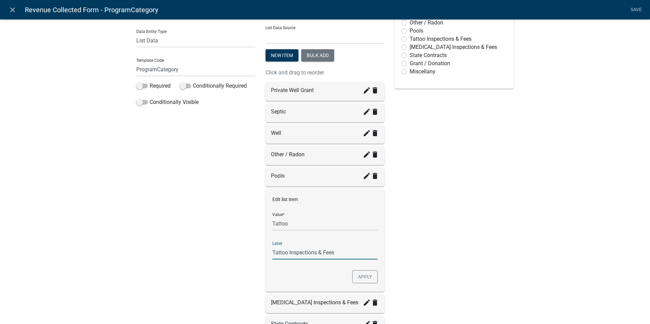
drag, startPoint x: 335, startPoint y: 254, endPoint x: 285, endPoint y: 253, distance: 50.3
click at [285, 253] on input "Tattoo Inspections & Fees" at bounding box center [324, 253] width 105 height 14
type input "Tattoo"
click at [398, 238] on div "Preview Primary Program Category Private Well Grant Septic Well Other / Radon P…" at bounding box center [453, 184] width 129 height 451
click at [356, 279] on button "Apply" at bounding box center [364, 276] width 25 height 13
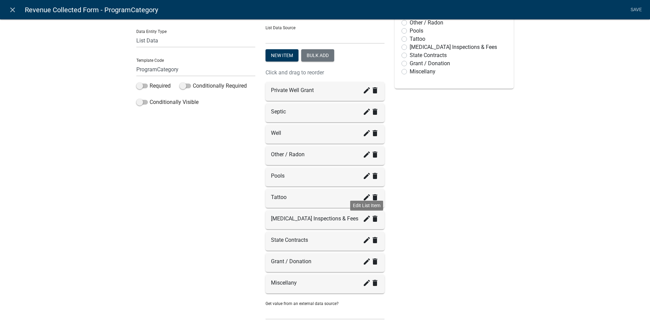
click at [363, 222] on icon "create" at bounding box center [367, 219] width 8 height 8
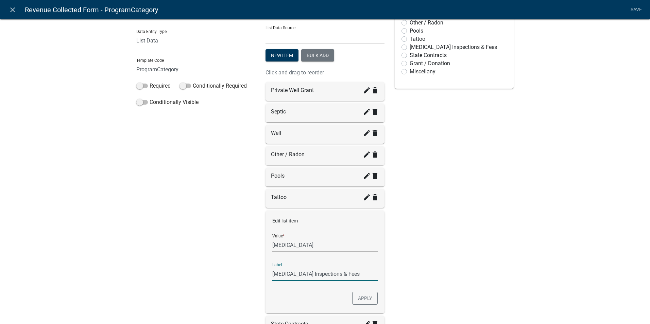
drag, startPoint x: 339, startPoint y: 271, endPoint x: 289, endPoint y: 272, distance: 50.3
click at [289, 272] on input "[MEDICAL_DATA] Inspections & Fees" at bounding box center [324, 274] width 105 height 14
drag, startPoint x: 331, startPoint y: 276, endPoint x: 290, endPoint y: 275, distance: 41.1
click at [290, 275] on input "[MEDICAL_DATA]" at bounding box center [324, 274] width 105 height 14
type input "[MEDICAL_DATA]"
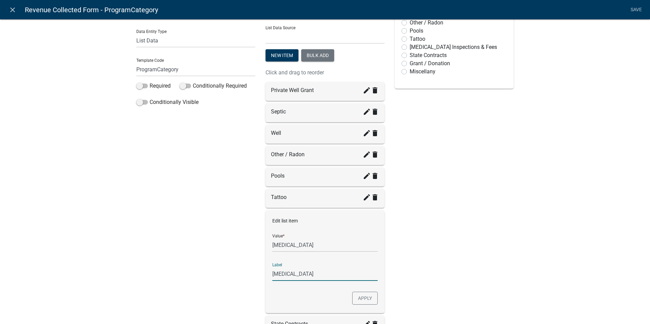
click at [227, 247] on div "Label Primary Program Category Help Text Data Entity Type Free Form Text Docume…" at bounding box center [195, 184] width 129 height 451
click at [357, 302] on button "Apply" at bounding box center [364, 298] width 25 height 13
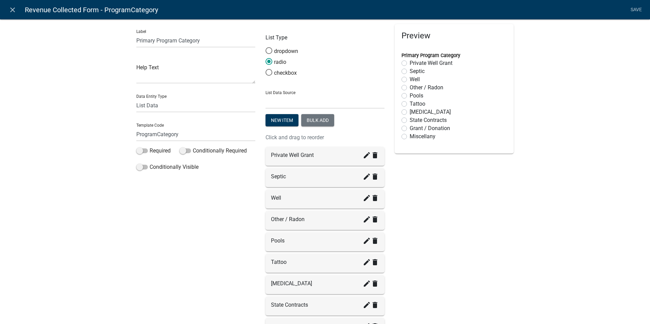
scroll to position [0, 0]
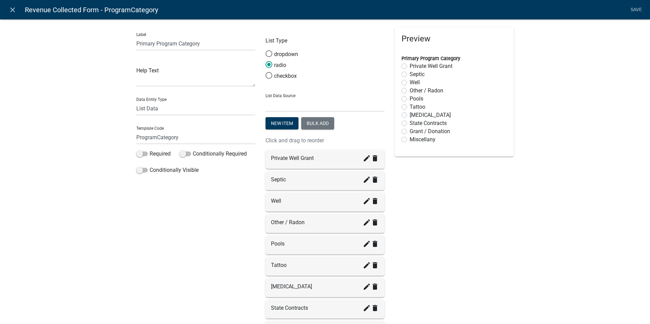
click at [633, 12] on link "Save" at bounding box center [635, 9] width 17 height 13
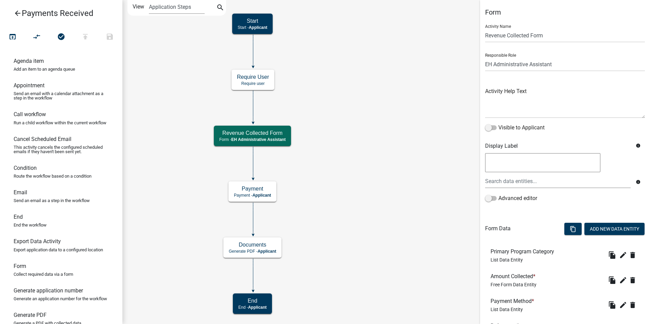
scroll to position [162, 0]
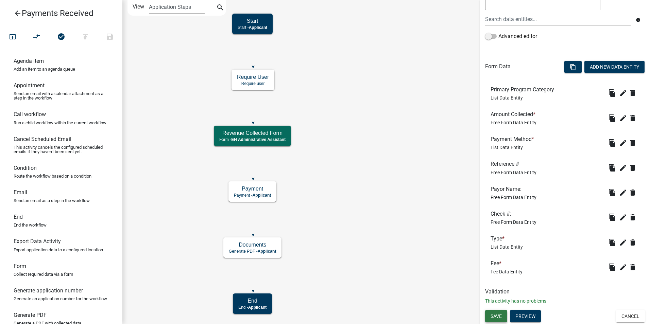
click at [494, 314] on span "Save" at bounding box center [495, 316] width 11 height 5
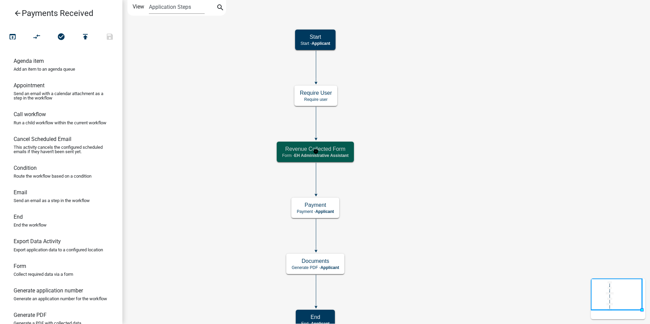
click at [341, 149] on h5 "Revenue Collected Form" at bounding box center [315, 149] width 66 height 6
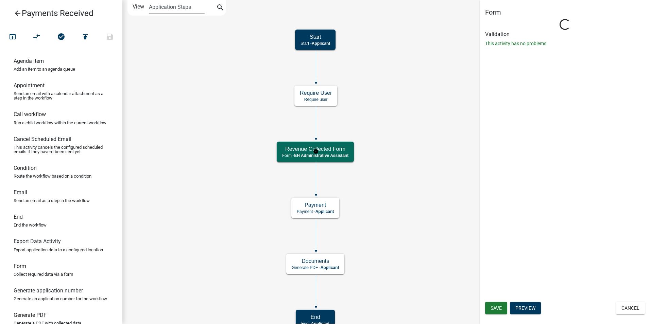
select select "DA3E3E5F-670D-4329-B60C-5CC8A4B2B679"
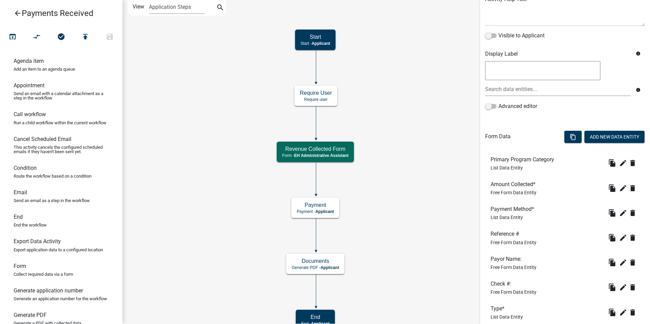
scroll to position [162, 0]
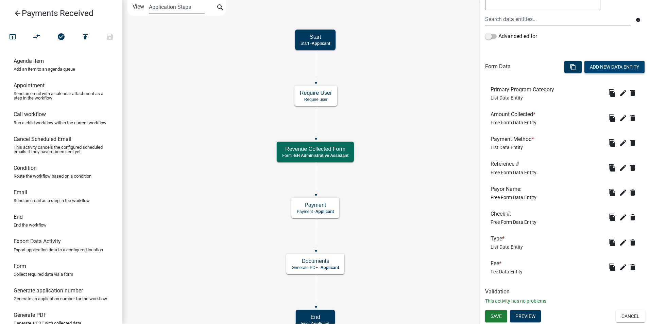
click at [600, 66] on button "Add New Data Entity" at bounding box center [614, 67] width 60 height 12
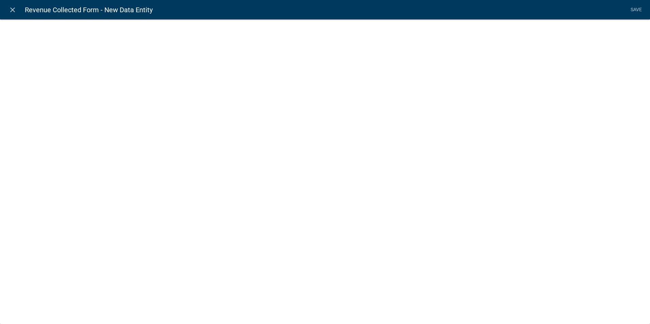
select select
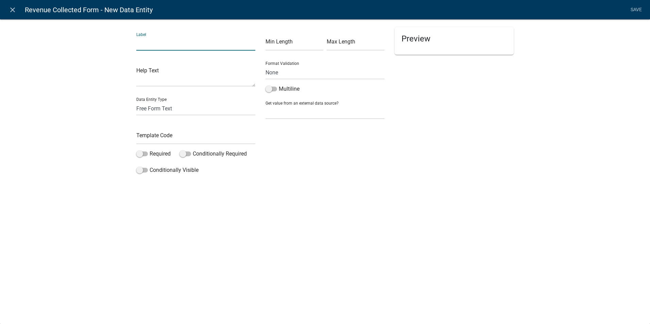
click at [182, 45] on input "text" at bounding box center [195, 44] width 119 height 14
type input "P"
type input "Related Permit #:"
click at [316, 163] on div "Min Length Max Length Format Validation None Email PhoneNumber Multiline Get va…" at bounding box center [324, 102] width 129 height 150
click at [161, 137] on input "text" at bounding box center [195, 137] width 119 height 14
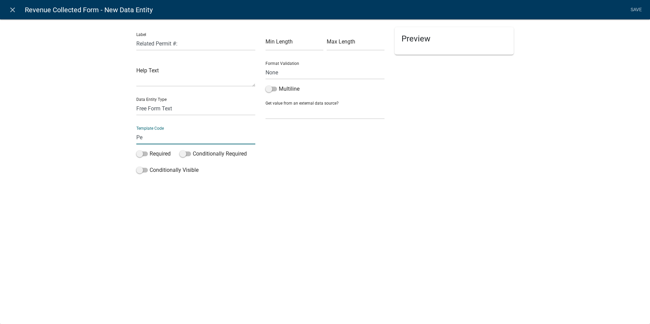
type input "P"
type input "PermitNumber"
click at [237, 228] on div "close Revenue Collected Form - New Data Entity Save Label Related Permit #: Hel…" at bounding box center [325, 162] width 650 height 324
click at [634, 10] on link "Save" at bounding box center [635, 9] width 17 height 13
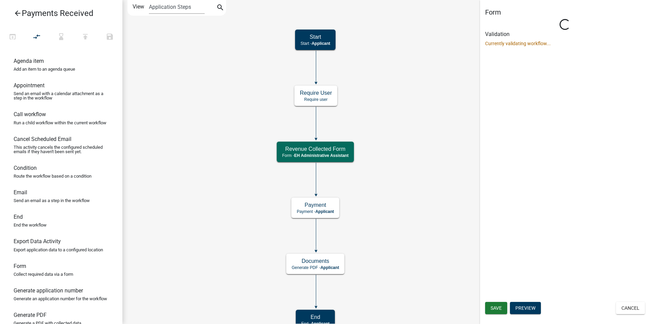
scroll to position [0, 0]
select select "DA3E3E5F-670D-4329-B60C-5CC8A4B2B679"
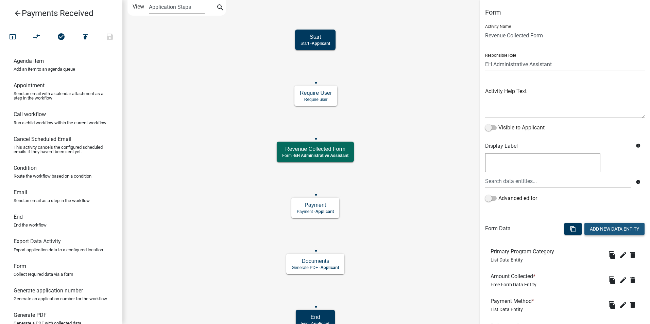
click at [589, 226] on button "Add New Data Entity" at bounding box center [614, 229] width 60 height 12
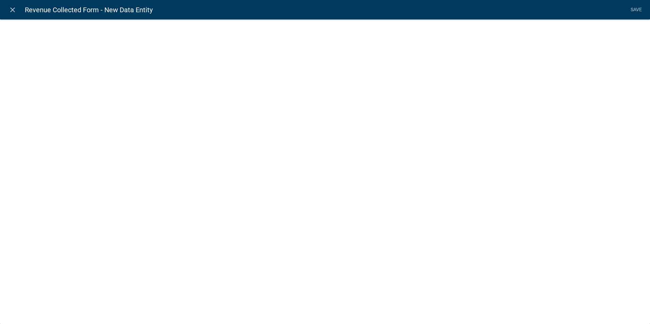
select select
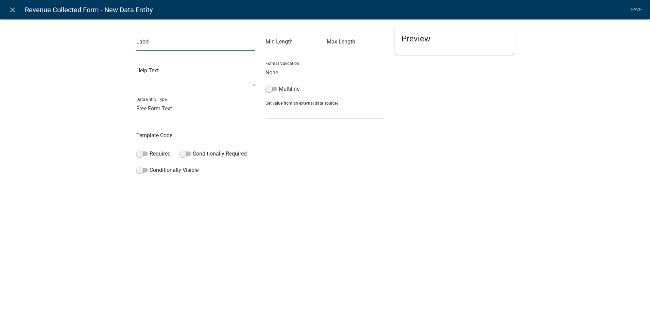
click at [153, 47] on input "text" at bounding box center [195, 44] width 119 height 14
type input "A"
type input "Site Address"
click at [142, 141] on input "text" at bounding box center [195, 137] width 119 height 14
type input "SiteAddress"
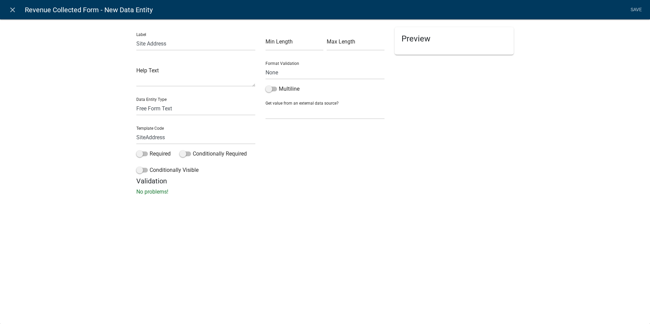
click at [313, 233] on div "close Revenue Collected Form - New Data Entity Save Label Site Address Help Tex…" at bounding box center [325, 162] width 650 height 324
click at [635, 9] on link "Save" at bounding box center [635, 9] width 17 height 13
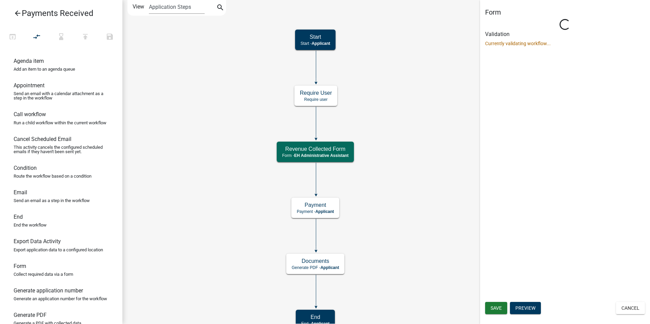
select select "DA3E3E5F-670D-4329-B60C-5CC8A4B2B679"
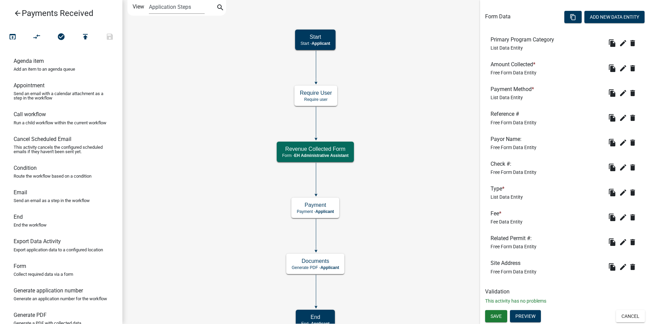
scroll to position [178, 0]
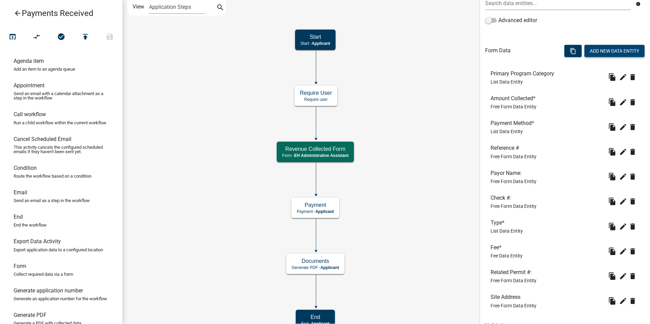
click at [597, 51] on button "Add New Data Entity" at bounding box center [614, 51] width 60 height 12
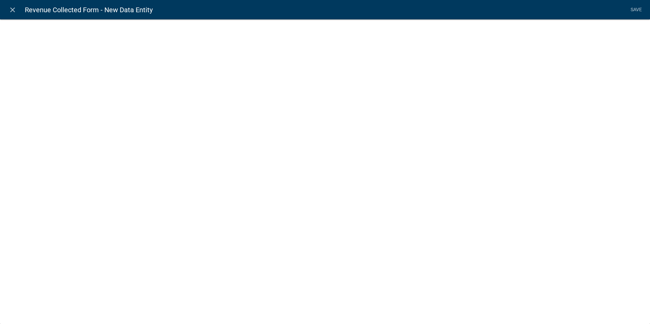
select select
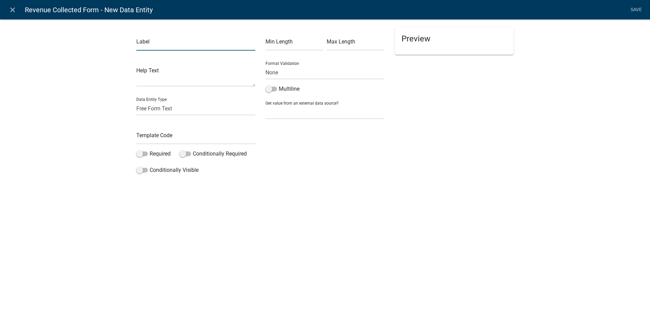
click at [172, 46] on input "text" at bounding box center [195, 44] width 119 height 14
type input "Parcel Number:"
click at [156, 132] on input "text" at bounding box center [195, 137] width 119 height 14
type input "ParcelNumber"
click at [242, 251] on div "close Revenue Collected Form - New Data Entity Save Label Parcel Number: Help T…" at bounding box center [325, 162] width 650 height 324
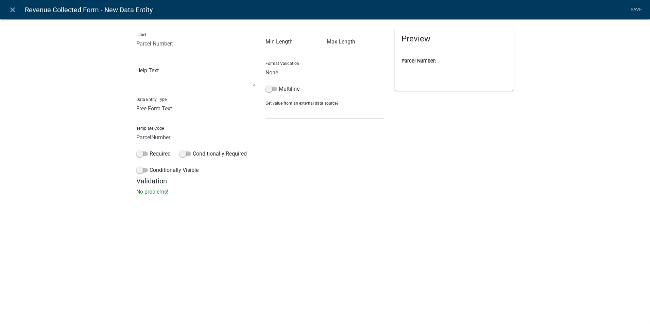
click at [632, 9] on link "Save" at bounding box center [635, 9] width 17 height 13
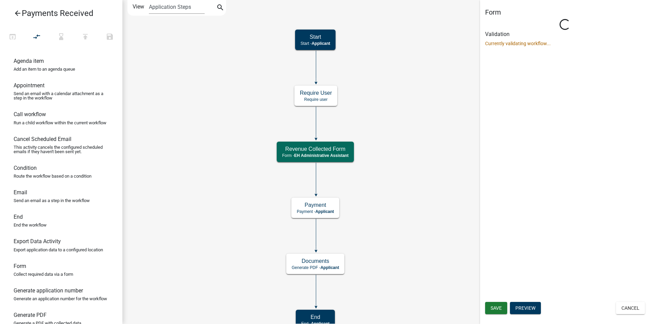
scroll to position [0, 0]
select select "DA3E3E5F-670D-4329-B60C-5CC8A4B2B679"
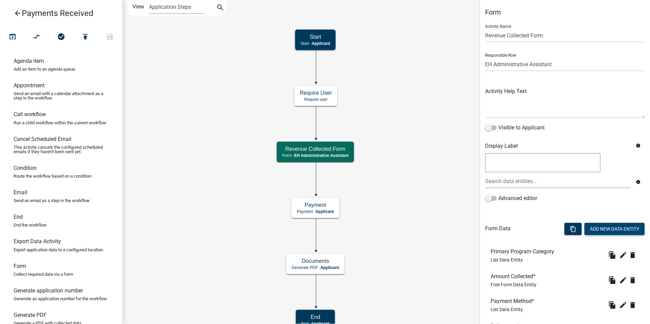
click at [592, 231] on button "Add New Data Entity" at bounding box center [614, 229] width 60 height 12
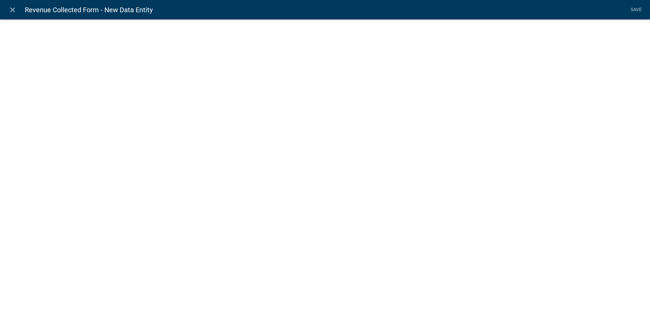
select select
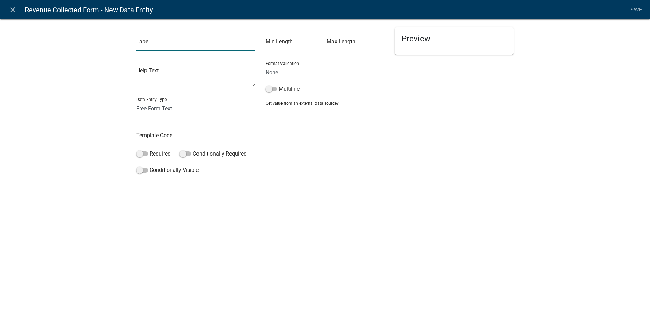
click at [159, 45] on input "text" at bounding box center [195, 44] width 119 height 14
type input "Owner or Business Name"
click at [159, 137] on input "text" at bounding box center [195, 137] width 119 height 14
type input "OwnerBusinessName"
click at [260, 210] on div "close Revenue Collected Form - New Data Entity Save Label Owner or Business Nam…" at bounding box center [325, 162] width 650 height 324
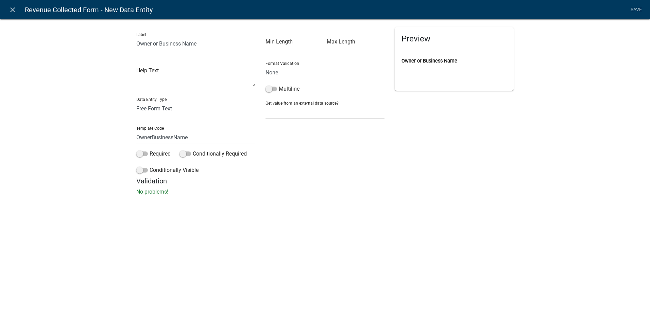
click at [633, 10] on link "Save" at bounding box center [635, 9] width 17 height 13
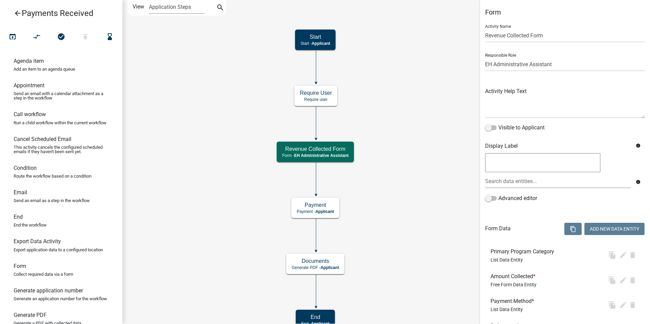
select select "DA3E3E5F-670D-4329-B60C-5CC8A4B2B679"
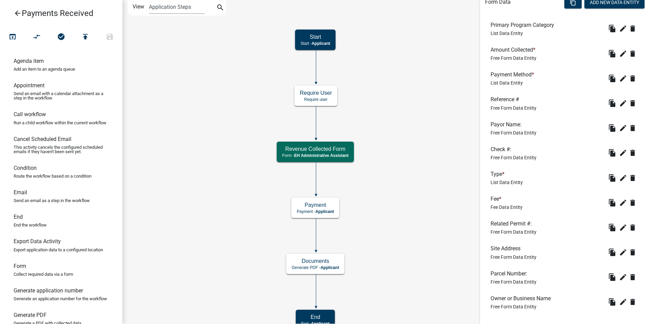
scroll to position [262, 0]
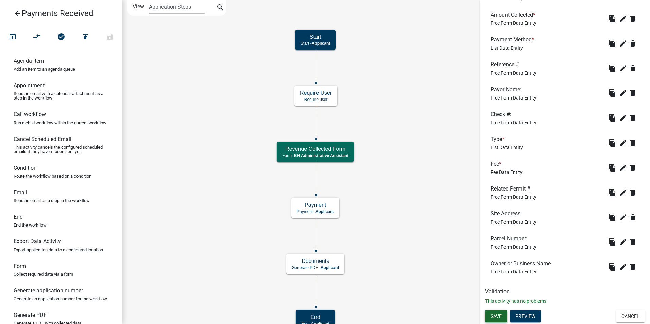
click at [493, 315] on span "Save" at bounding box center [495, 316] width 11 height 5
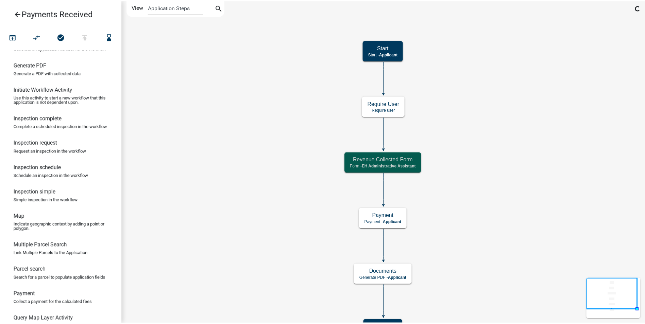
scroll to position [400, 0]
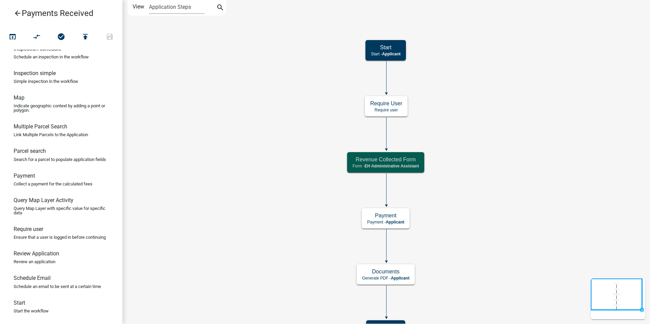
click at [19, 12] on icon "arrow_back" at bounding box center [18, 14] width 8 height 10
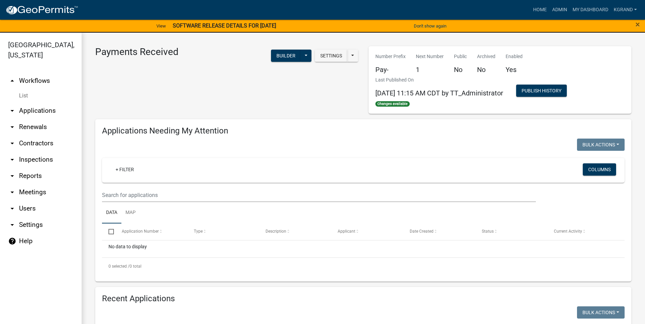
click at [41, 217] on link "arrow_drop_down Settings" at bounding box center [41, 225] width 82 height 16
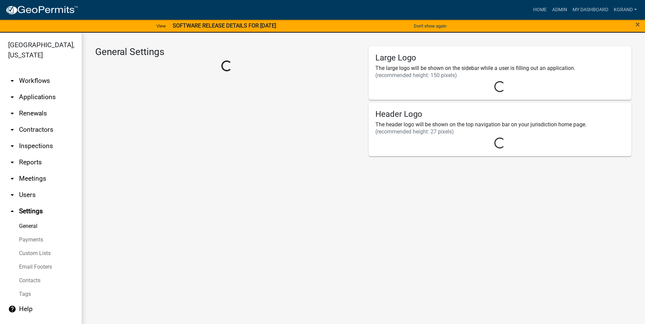
select select "03540cc7-cae6-4ec5-9df4-19164d3ec826"
select select "IA"
select select "Central Standard Time"
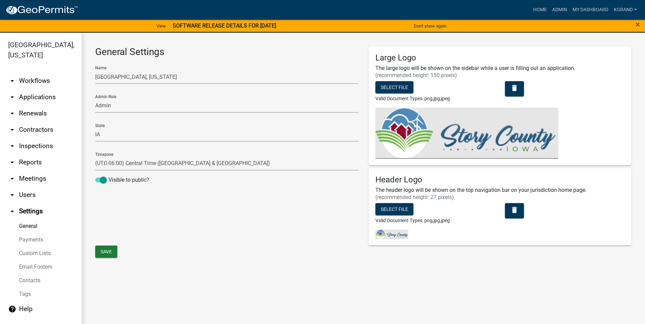
click at [21, 233] on link "Payments" at bounding box center [41, 240] width 82 height 14
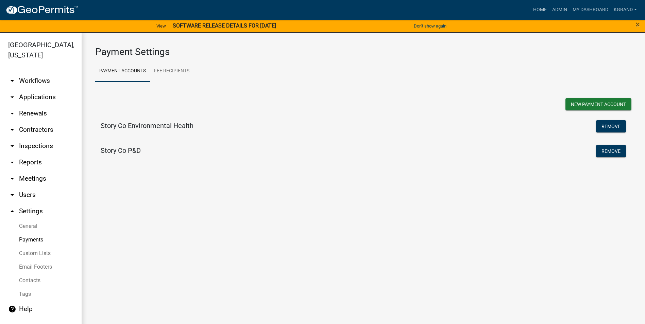
click at [129, 124] on h5 "Story Co Environmental Health" at bounding box center [147, 126] width 93 height 8
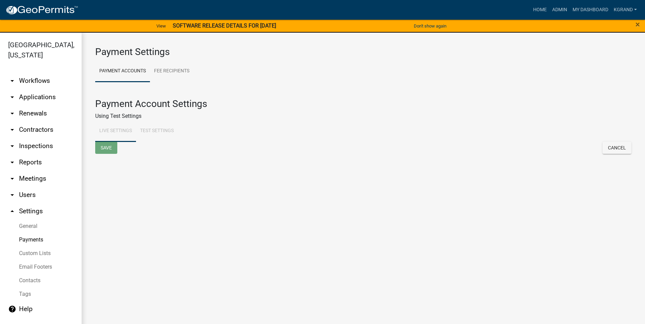
select select "15: Object"
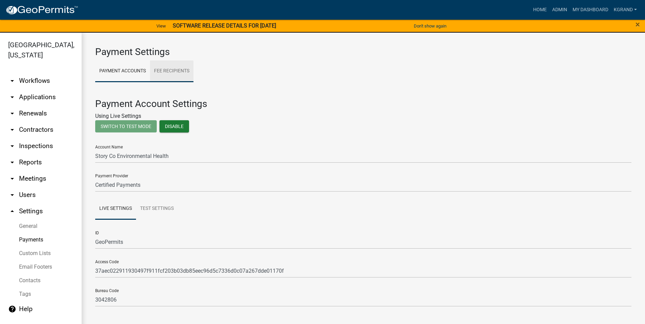
click at [163, 69] on link "Fee Recipients" at bounding box center [171, 71] width 43 height 22
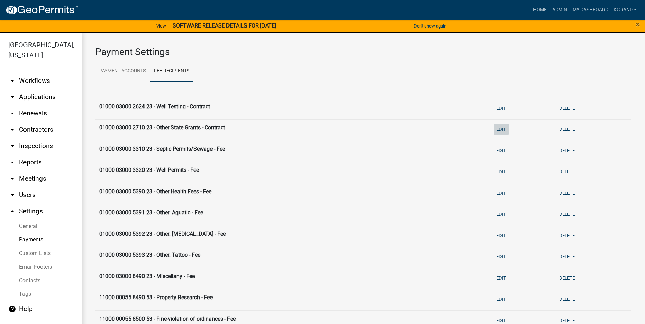
click at [498, 129] on button "Edit" at bounding box center [500, 129] width 15 height 11
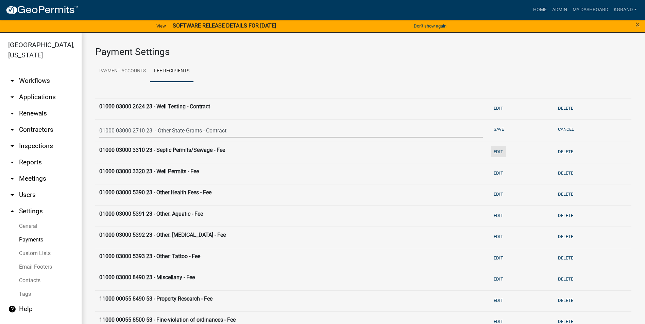
click at [491, 153] on button "Edit" at bounding box center [498, 151] width 15 height 11
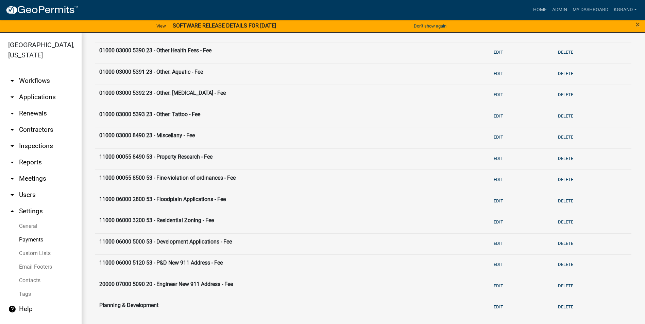
scroll to position [102, 0]
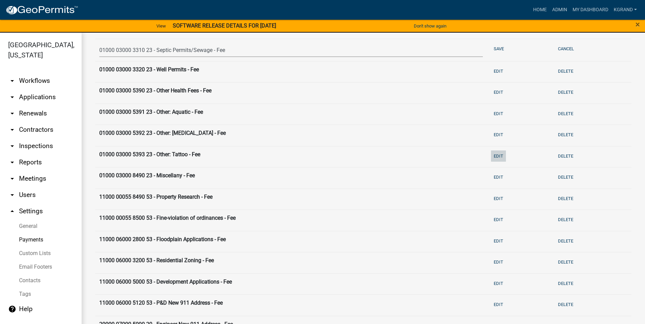
click at [491, 156] on button "Edit" at bounding box center [498, 156] width 15 height 11
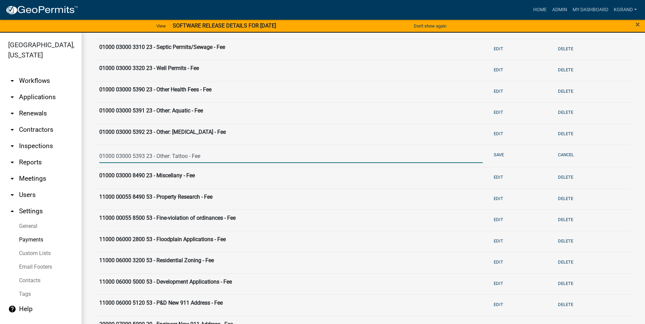
click at [182, 158] on input "01000 03000 5393 23 - Other: Tattoo - Fee" at bounding box center [290, 156] width 383 height 14
click at [23, 203] on link "arrow_drop_up Settings" at bounding box center [41, 211] width 82 height 16
select select "IA"
select select "Central Standard Time"
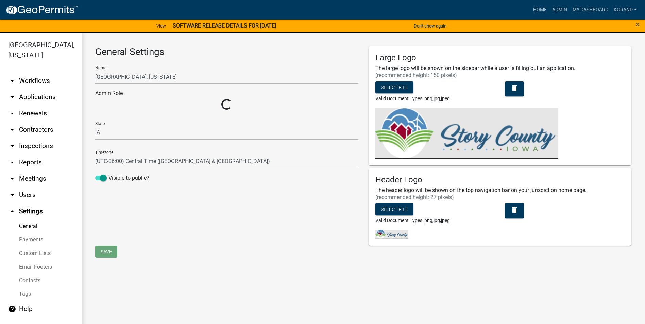
select select "03540cc7-cae6-4ec5-9df4-19164d3ec826"
click at [253, 232] on div "General Settings Name [GEOGRAPHIC_DATA], [US_STATE] Admin Role Admin EH Adminis…" at bounding box center [226, 145] width 273 height 199
click at [22, 73] on link "arrow_drop_down Workflows" at bounding box center [41, 81] width 82 height 16
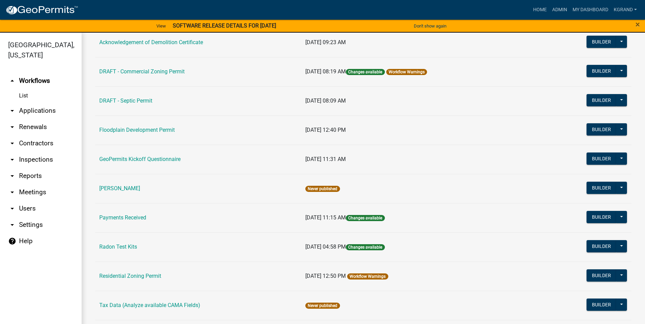
scroll to position [95, 0]
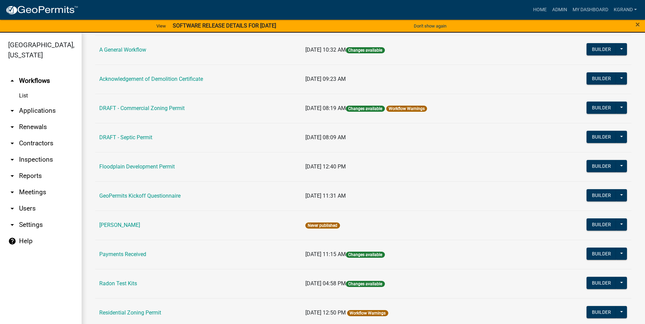
click at [119, 253] on link "Payments Received" at bounding box center [122, 254] width 47 height 6
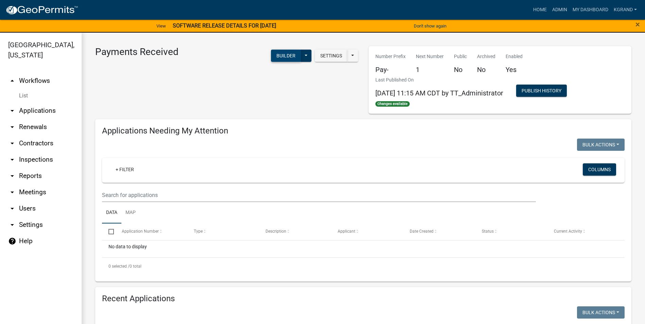
click at [278, 55] on button "Builder" at bounding box center [286, 56] width 30 height 12
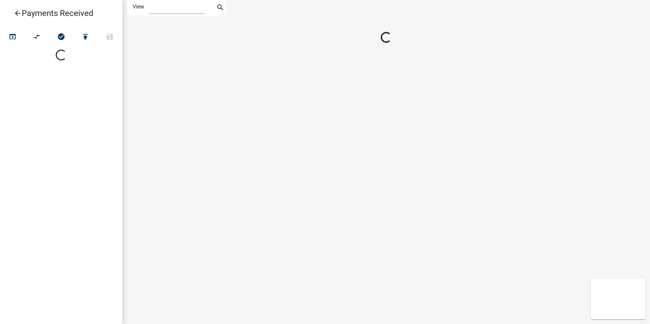
select select "1"
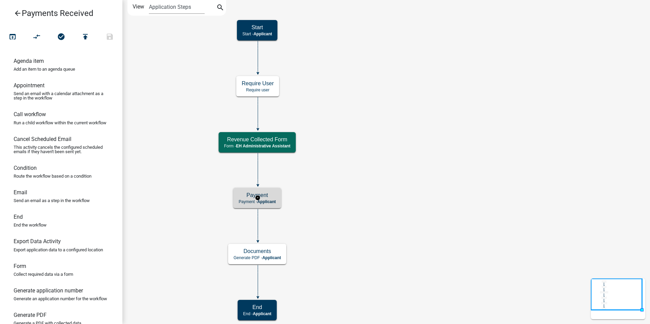
click at [276, 198] on h5 "Payment" at bounding box center [257, 195] width 37 height 6
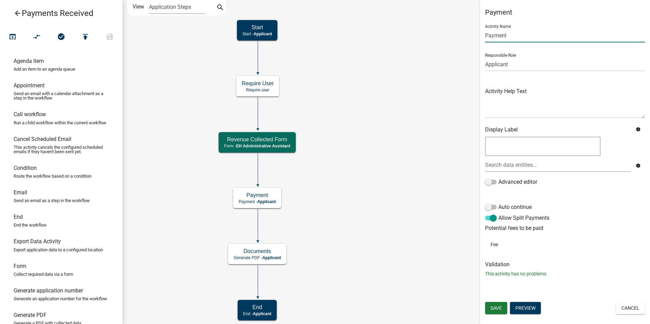
click at [510, 35] on input "Payment" at bounding box center [565, 36] width 160 height 14
click at [490, 62] on select "Applicant Admin P & D Inspectors EH Administrative Assistant Zoning Reviewers E…" at bounding box center [565, 64] width 160 height 14
select select "110E0227-0DB3-4E2A-BF3B-B3F976BE30CB"
click at [485, 57] on select "Applicant Admin P & D Inspectors EH Administrative Assistant Zoning Reviewers E…" at bounding box center [565, 64] width 160 height 14
click at [495, 308] on span "Save" at bounding box center [495, 307] width 11 height 5
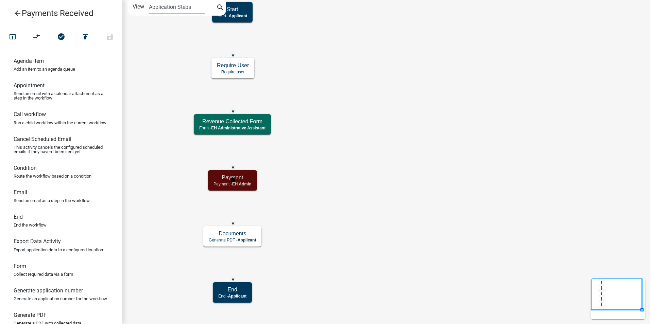
click at [246, 179] on h5 "Payment" at bounding box center [232, 177] width 38 height 6
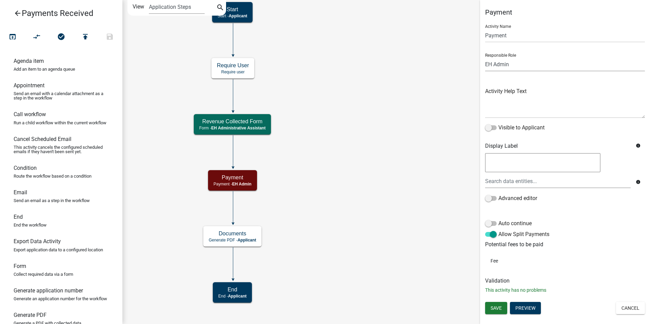
click at [519, 64] on select "Applicant Admin P & D Inspectors EH Administrative Assistant Zoning Reviewers E…" at bounding box center [565, 64] width 160 height 14
select select "DA3E3E5F-670D-4329-B60C-5CC8A4B2B679"
click at [485, 57] on select "Applicant Admin P & D Inspectors EH Administrative Assistant Zoning Reviewers E…" at bounding box center [565, 64] width 160 height 14
click at [490, 310] on span "Save" at bounding box center [495, 307] width 11 height 5
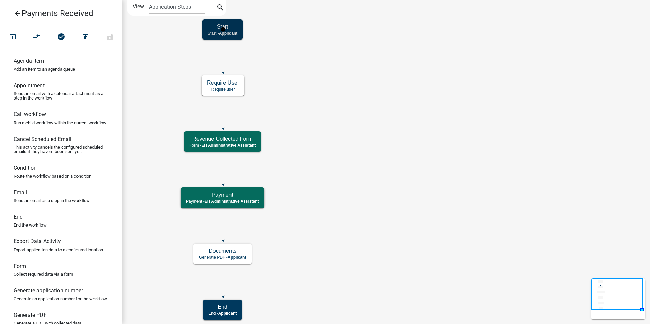
click at [229, 28] on h5 "Start" at bounding box center [223, 26] width 30 height 6
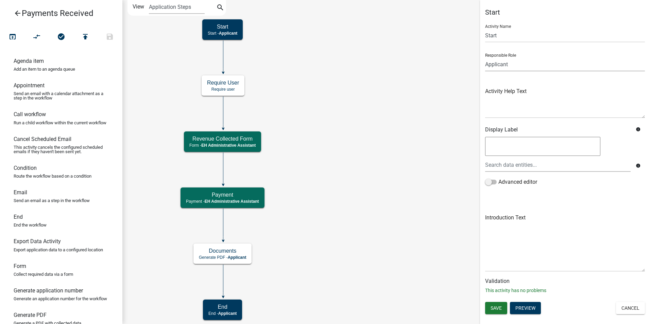
click at [522, 65] on select "Applicant Admin P & D Inspectors EH Administrative Assistant Zoning Reviewers E…" at bounding box center [565, 64] width 160 height 14
select select "DA3E3E5F-670D-4329-B60C-5CC8A4B2B679"
click at [485, 57] on select "Applicant Admin P & D Inspectors EH Administrative Assistant Zoning Reviewers E…" at bounding box center [565, 64] width 160 height 14
click at [490, 308] on button "Save" at bounding box center [496, 308] width 22 height 12
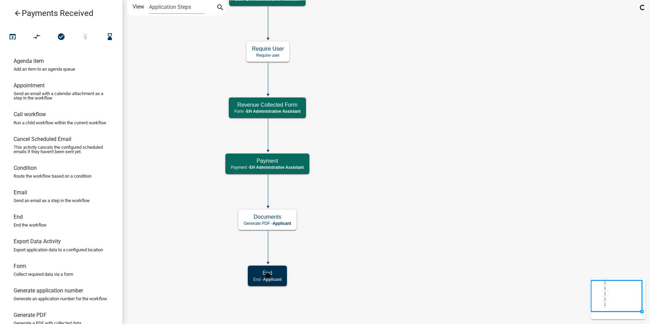
click at [268, 279] on span "Applicant" at bounding box center [272, 279] width 19 height 5
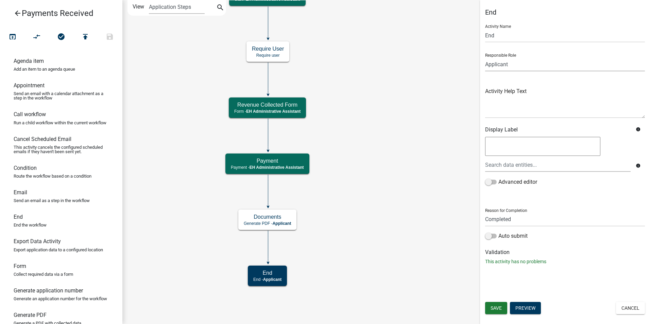
click at [522, 68] on select "Applicant Admin P & D Inspectors EH Administrative Assistant Zoning Reviewers E…" at bounding box center [565, 64] width 160 height 14
select select "DA3E3E5F-670D-4329-B60C-5CC8A4B2B679"
click at [485, 57] on select "Applicant Admin P & D Inspectors EH Administrative Assistant Zoning Reviewers E…" at bounding box center [565, 64] width 160 height 14
click at [490, 312] on button "Save" at bounding box center [496, 308] width 22 height 12
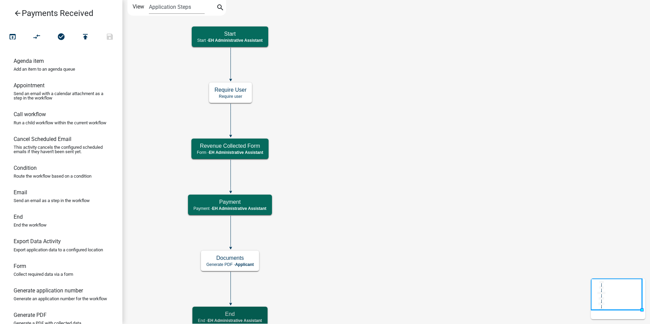
click at [378, 175] on icon "Start Start - EH Administrative Assistant End End - EH Administrative Assistant…" at bounding box center [386, 164] width 527 height 328
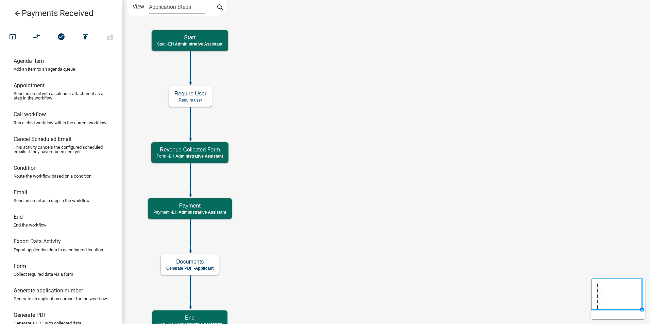
click at [16, 10] on icon "arrow_back" at bounding box center [18, 14] width 8 height 10
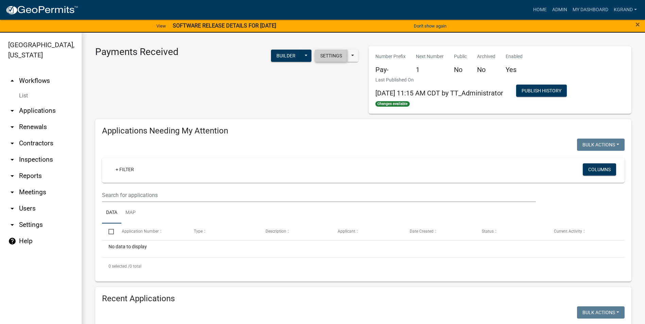
click at [327, 52] on button "Settings" at bounding box center [331, 56] width 33 height 12
select select "7"
select select "1"
select select "da3e3e5f-670d-4329-b60c-5cc8a4b2b679"
select select "3"
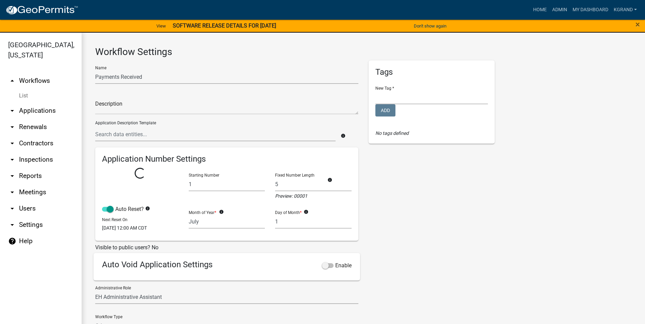
select select
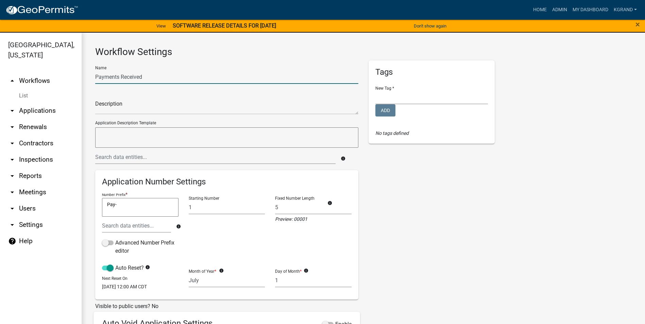
click at [147, 77] on input "Payments Received" at bounding box center [226, 77] width 263 height 14
type input "Payments Received (internal)"
click at [445, 239] on div "Tags New Tag * Environmental Health Planning and Development Add No tags defined" at bounding box center [431, 238] width 137 height 356
click at [402, 102] on select "Environmental Health Planning and Development" at bounding box center [431, 97] width 113 height 14
select select "d49f105d-a052-4727-94df-1d3fdbd12b94"
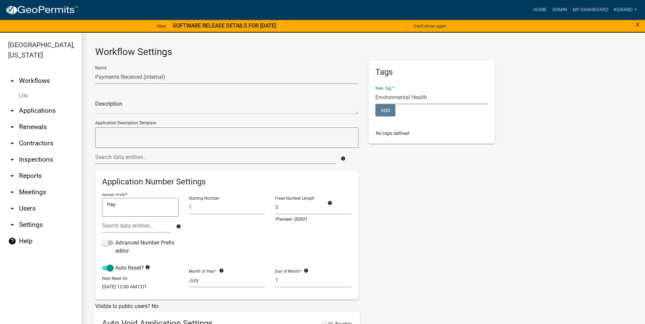
click at [375, 90] on select "Environmental Health Planning and Development" at bounding box center [431, 97] width 113 height 14
click at [410, 183] on div "Tags New Tag * Environmental Health Planning and Development Add No tags defined" at bounding box center [431, 238] width 137 height 356
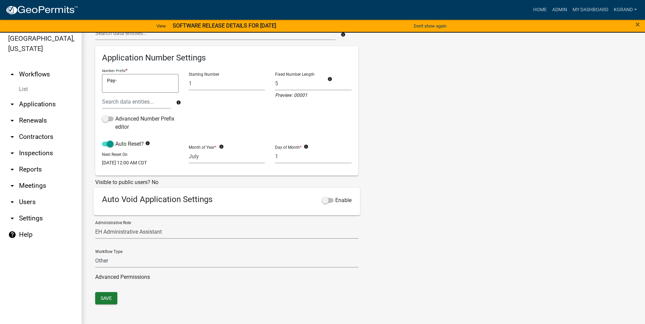
scroll to position [8, 0]
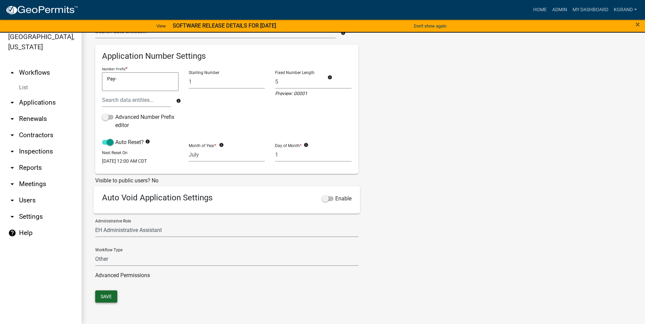
drag, startPoint x: 100, startPoint y: 296, endPoint x: 105, endPoint y: 295, distance: 5.1
click at [100, 295] on button "Save" at bounding box center [106, 297] width 22 height 12
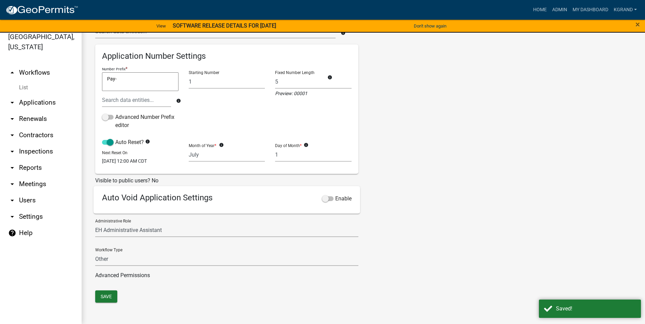
scroll to position [0, 0]
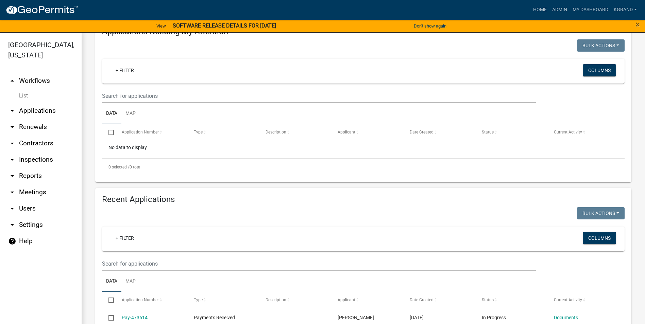
scroll to position [133, 0]
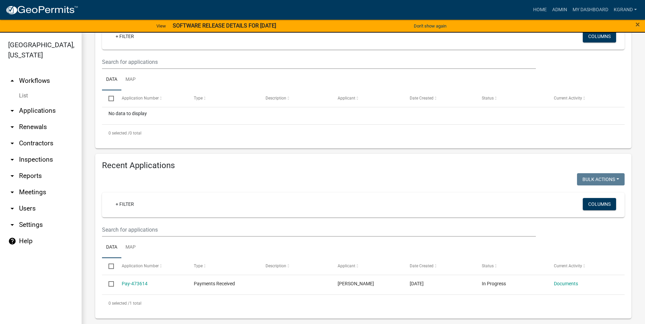
click at [134, 285] on link "Pay-473614" at bounding box center [135, 283] width 26 height 5
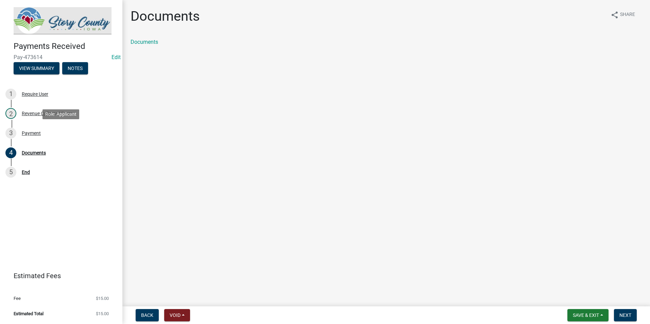
click at [32, 134] on div "Payment" at bounding box center [31, 133] width 19 height 5
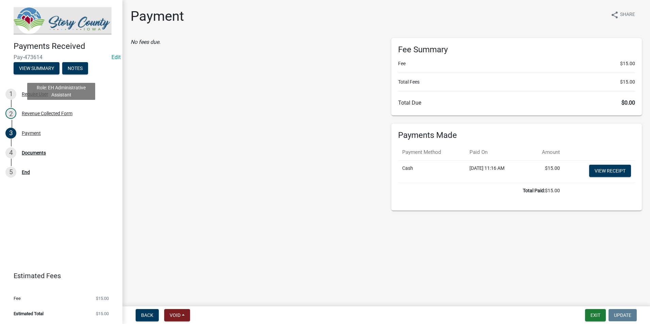
click at [23, 113] on div "Revenue Collected Form" at bounding box center [47, 113] width 51 height 5
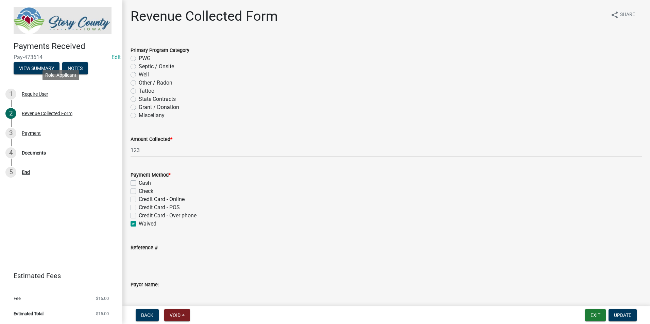
click at [23, 94] on div "Require User" at bounding box center [35, 94] width 27 height 5
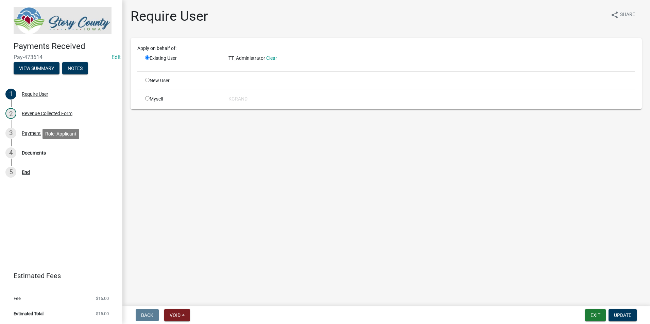
click at [30, 157] on div "4 Documents" at bounding box center [58, 152] width 106 height 11
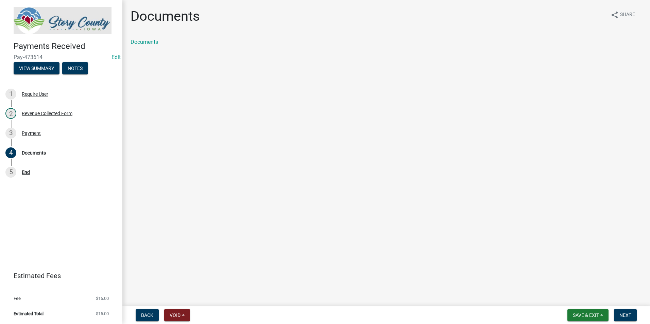
click at [147, 42] on link "Documents" at bounding box center [144, 42] width 28 height 6
click at [170, 192] on main "Documents share Share Documents" at bounding box center [385, 152] width 527 height 304
click at [36, 154] on div "Documents" at bounding box center [34, 153] width 24 height 5
click at [145, 43] on link "Documents" at bounding box center [144, 42] width 28 height 6
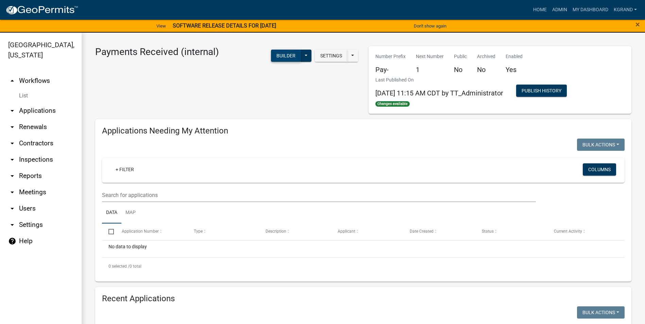
click at [278, 56] on button "Builder" at bounding box center [286, 56] width 30 height 12
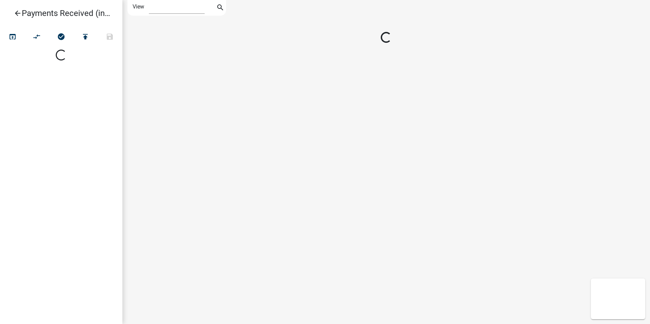
select select "1"
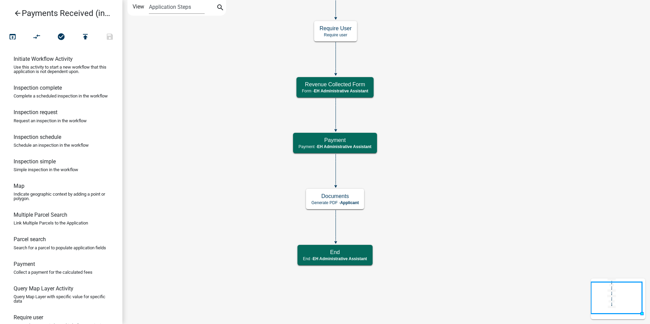
scroll to position [264, 0]
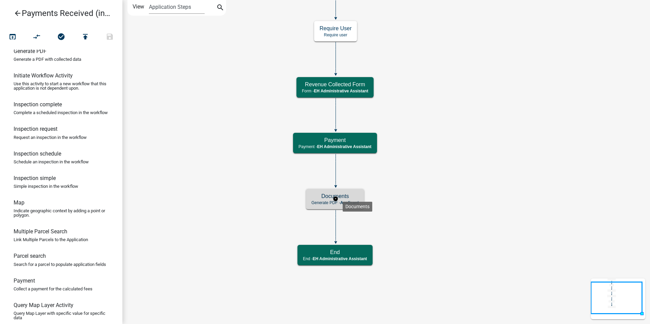
click at [342, 196] on h5 "Documents" at bounding box center [334, 196] width 47 height 6
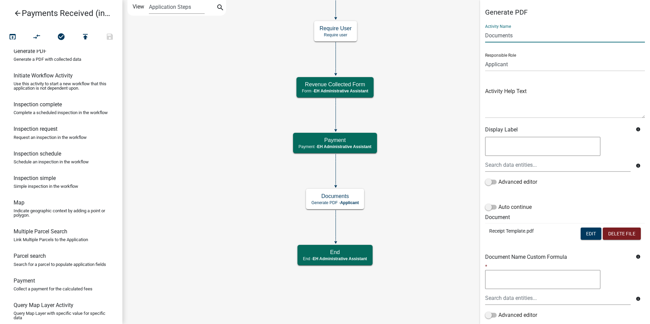
drag, startPoint x: 519, startPoint y: 34, endPoint x: 484, endPoint y: 33, distance: 35.0
click at [484, 33] on div "Generate PDF Activity Name Documents Responsible Role Applicant Admin P & D Ins…" at bounding box center [565, 183] width 170 height 350
type input "Receipt"
click at [451, 94] on icon "Start Start - EH Administrative Assistant End End - EH Administrative Assistant…" at bounding box center [386, 161] width 527 height 323
click at [520, 67] on select "Applicant Admin P & D Inspectors EH Administrative Assistant Zoning Reviewers E…" at bounding box center [565, 64] width 160 height 14
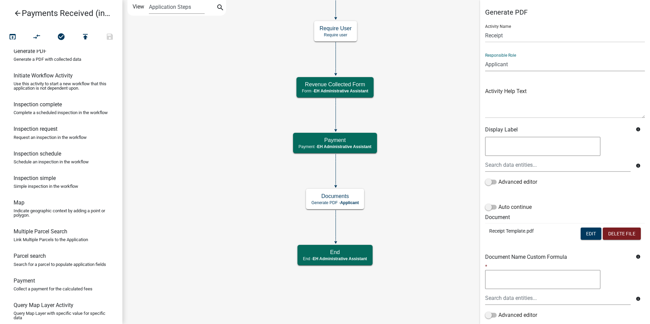
select select "DA3E3E5F-670D-4329-B60C-5CC8A4B2B679"
click at [485, 57] on select "Applicant Admin P & D Inspectors EH Administrative Assistant Zoning Reviewers E…" at bounding box center [565, 64] width 160 height 14
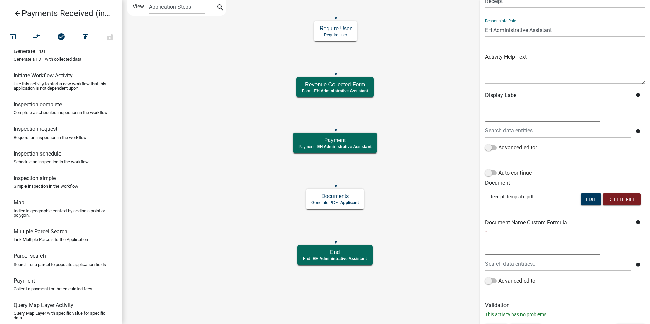
scroll to position [48, 0]
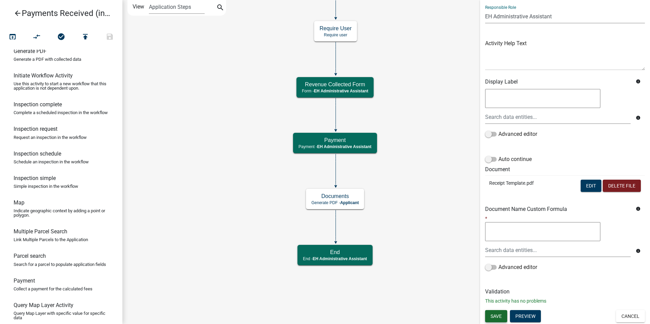
click at [494, 317] on span "Save" at bounding box center [495, 315] width 11 height 5
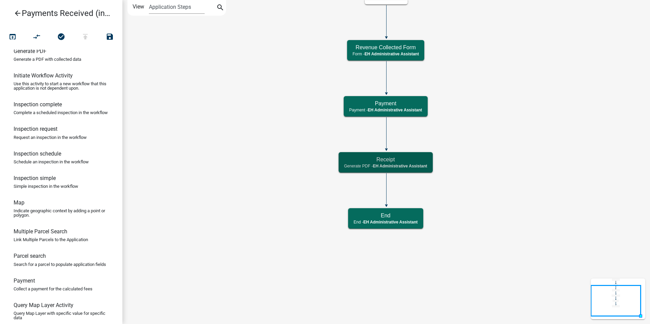
scroll to position [0, 0]
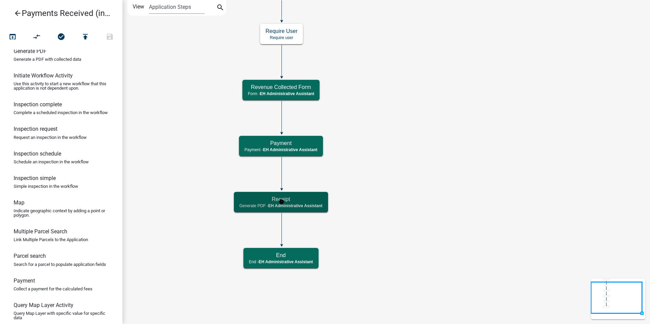
click at [300, 204] on span "EH Administrative Assistant" at bounding box center [295, 206] width 54 height 5
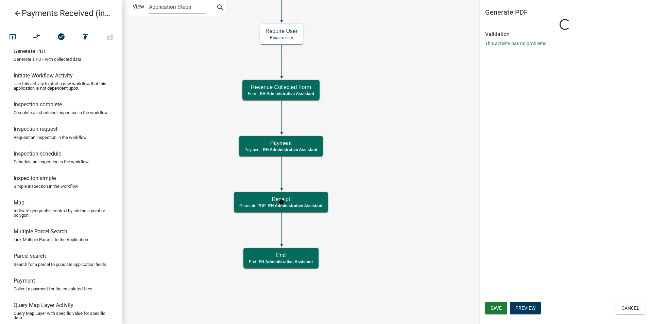
select select "DA3E3E5F-670D-4329-B60C-5CC8A4B2B679"
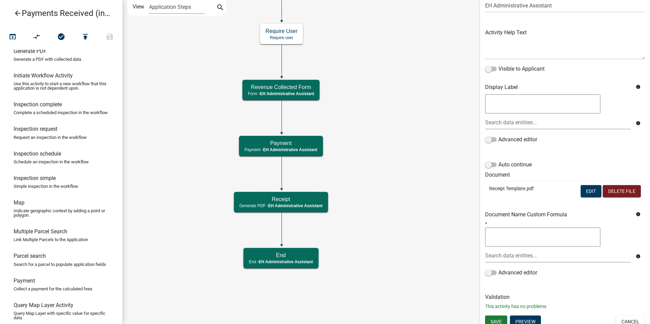
scroll to position [64, 0]
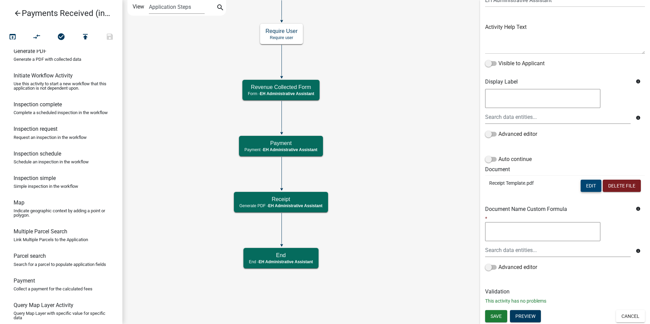
click at [580, 188] on button "Edit" at bounding box center [590, 186] width 21 height 12
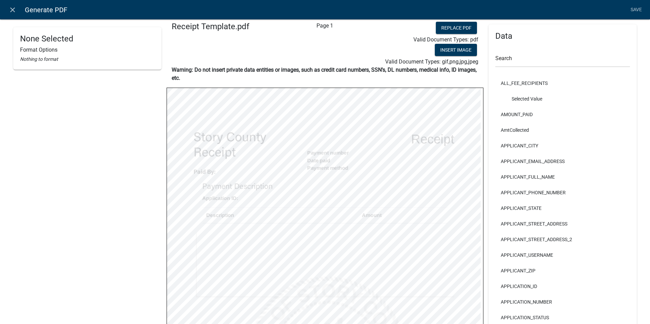
scroll to position [0, 0]
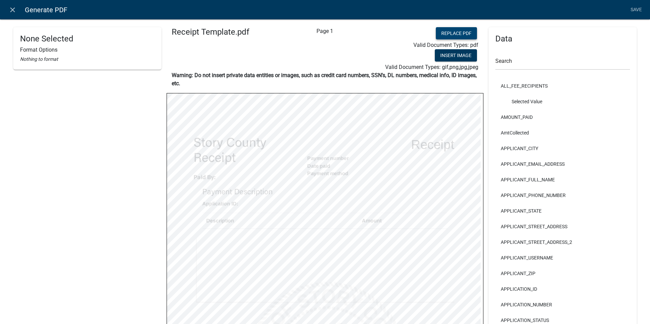
click at [439, 32] on button "Replace PDF" at bounding box center [456, 33] width 41 height 12
click at [452, 33] on button "Replace PDF" at bounding box center [456, 33] width 41 height 12
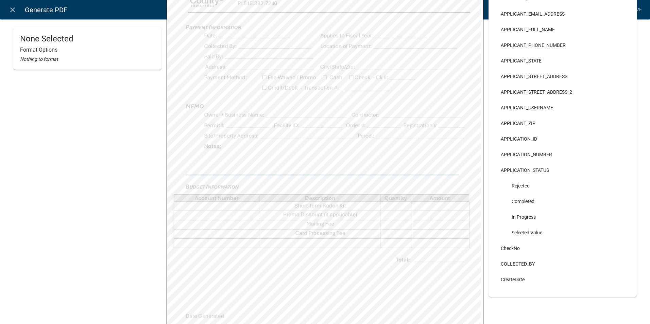
scroll to position [136, 0]
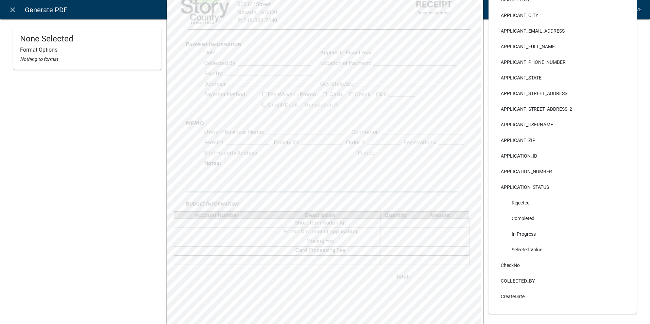
select select
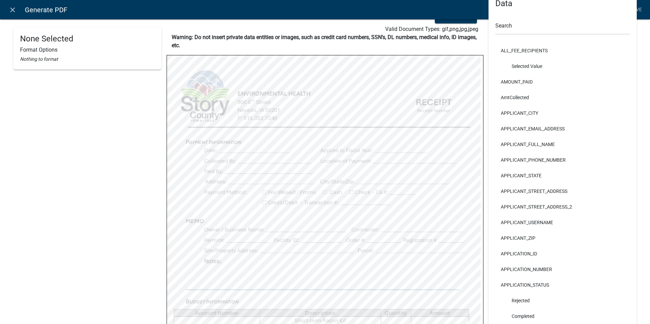
scroll to position [0, 0]
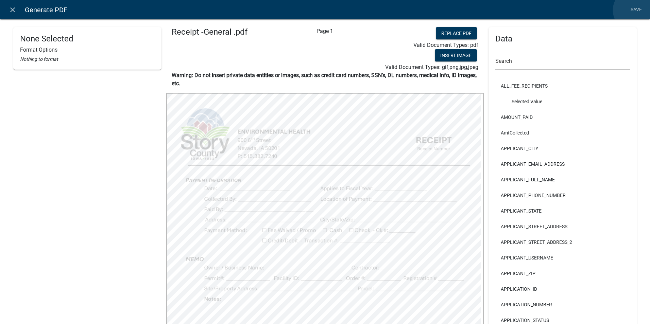
click at [634, 10] on link "Save" at bounding box center [635, 9] width 17 height 13
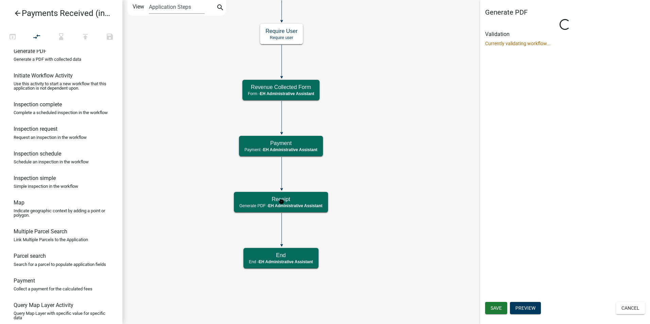
select select "DA3E3E5F-670D-4329-B60C-5CC8A4B2B679"
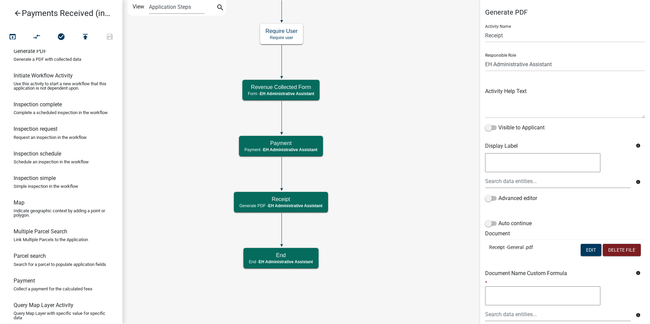
click at [405, 154] on icon "Start Start - EH Administrative Assistant End End - EH Administrative Assistant…" at bounding box center [386, 161] width 527 height 323
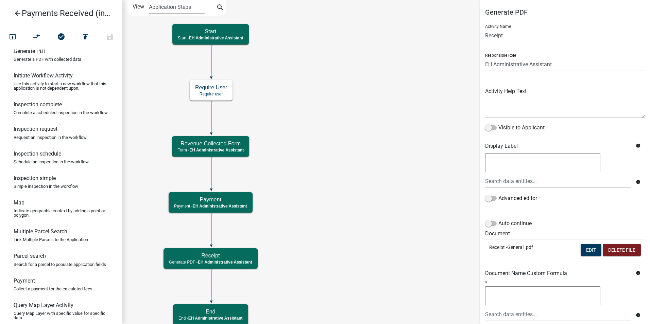
click at [319, 175] on icon "Start Start - EH Administrative Assistant End End - EH Administrative Assistant…" at bounding box center [386, 162] width 527 height 325
click at [304, 179] on icon "Start Start - EH Administrative Assistant End End - EH Administrative Assistant…" at bounding box center [386, 162] width 527 height 325
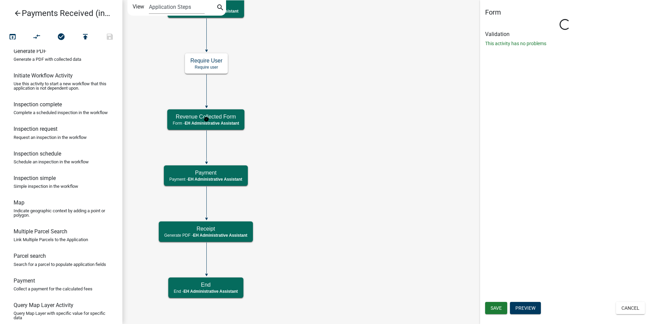
select select "DA3E3E5F-670D-4329-B60C-5CC8A4B2B679"
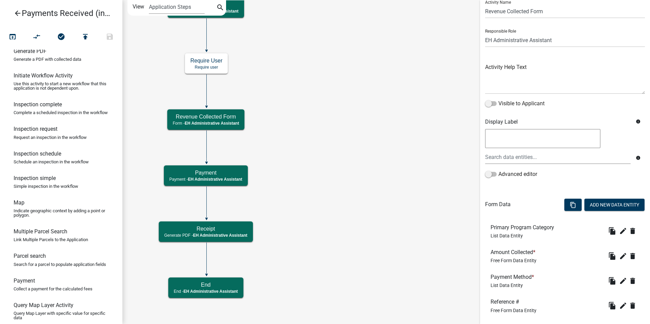
scroll to position [24, 0]
click at [597, 206] on button "Add New Data Entity" at bounding box center [614, 205] width 60 height 12
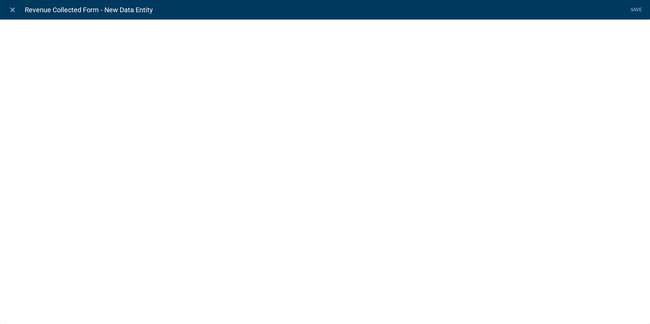
select select
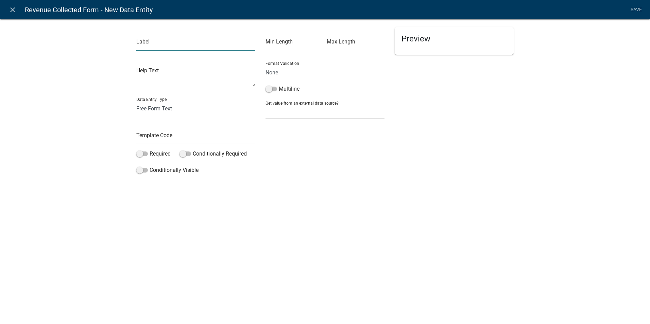
click at [145, 45] on input "text" at bounding box center [195, 44] width 119 height 14
type input "Contractor"
click at [138, 136] on input "text" at bounding box center [195, 137] width 119 height 14
type input "Contractor"
click at [206, 197] on div "close Revenue Collected Form - New Data Entity Save Label Contractor Help Text …" at bounding box center [325, 162] width 650 height 324
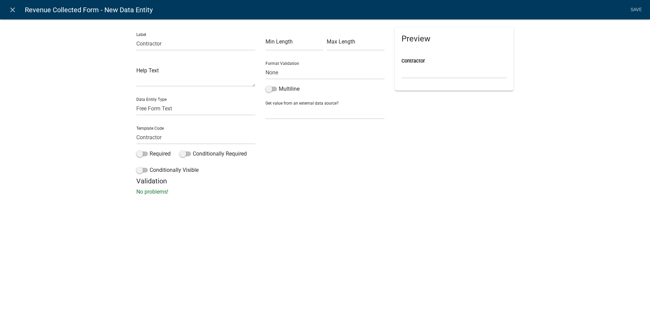
click at [635, 11] on link "Save" at bounding box center [635, 9] width 17 height 13
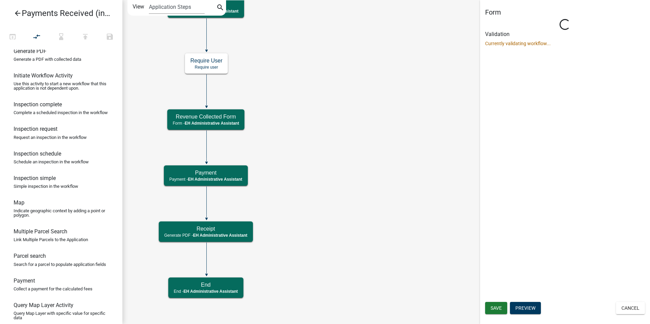
scroll to position [0, 0]
select select "DA3E3E5F-670D-4329-B60C-5CC8A4B2B679"
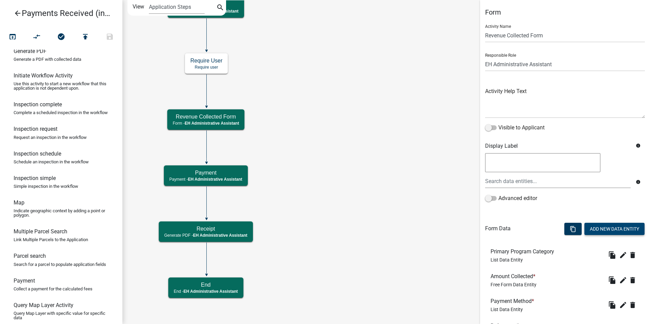
click at [602, 227] on button "Add New Data Entity" at bounding box center [614, 229] width 60 height 12
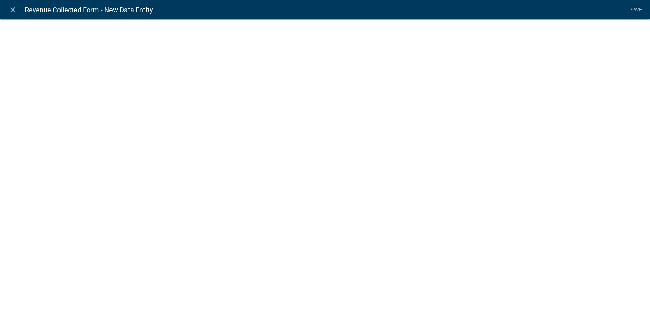
select select
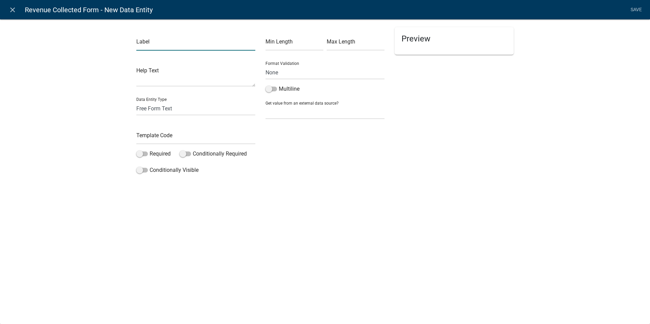
click at [159, 48] on input "text" at bounding box center [195, 44] width 119 height 14
type input "Facility ID"
click at [138, 136] on input "text" at bounding box center [195, 137] width 119 height 14
type input "FacilityID"
click at [348, 178] on div "Label Facility ID Help Text Data Entity Type Free Form Text Document Display En…" at bounding box center [325, 99] width 650 height 183
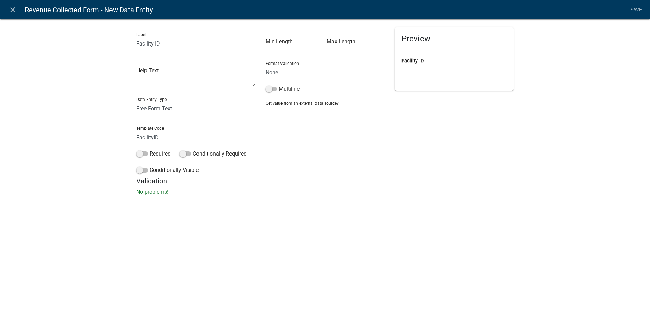
click at [637, 8] on link "Save" at bounding box center [635, 9] width 17 height 13
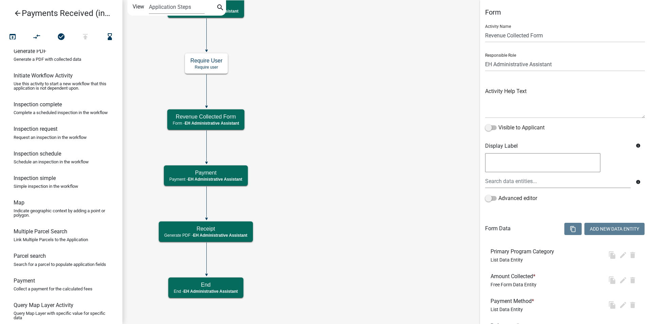
select select "DA3E3E5F-670D-4329-B60C-5CC8A4B2B679"
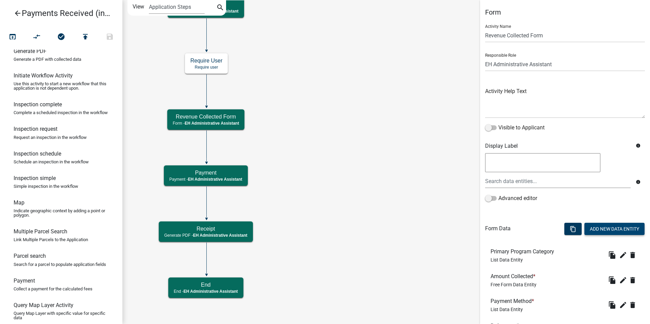
click at [607, 230] on button "Add New Data Entity" at bounding box center [614, 229] width 60 height 12
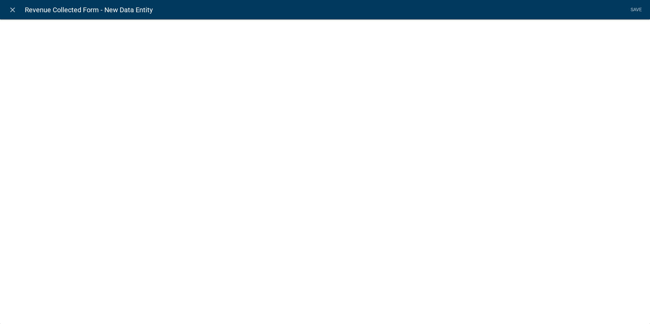
select select
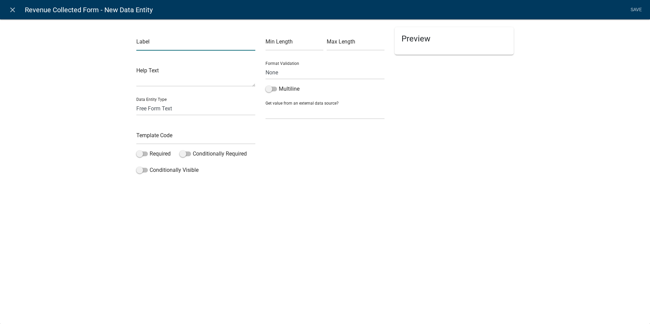
click at [137, 45] on input "text" at bounding box center [195, 44] width 119 height 14
type input "Registration Number:"
click at [148, 135] on input "text" at bounding box center [195, 137] width 119 height 14
type input "RegistrationNo"
drag, startPoint x: 154, startPoint y: 207, endPoint x: 203, endPoint y: 193, distance: 50.5
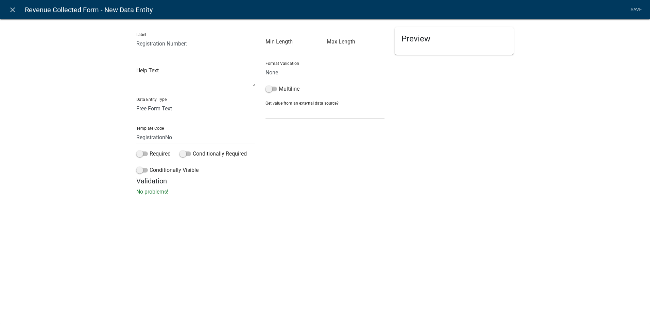
click at [155, 207] on div "close Revenue Collected Form - New Data Entity Save Label Registration Number: …" at bounding box center [325, 162] width 650 height 324
click at [639, 9] on link "Save" at bounding box center [635, 9] width 17 height 13
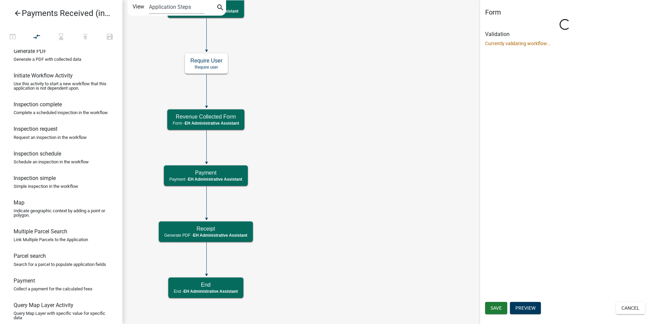
select select "DA3E3E5F-670D-4329-B60C-5CC8A4B2B679"
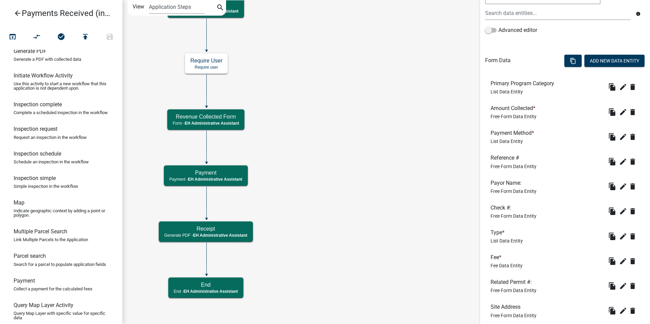
scroll to position [170, 0]
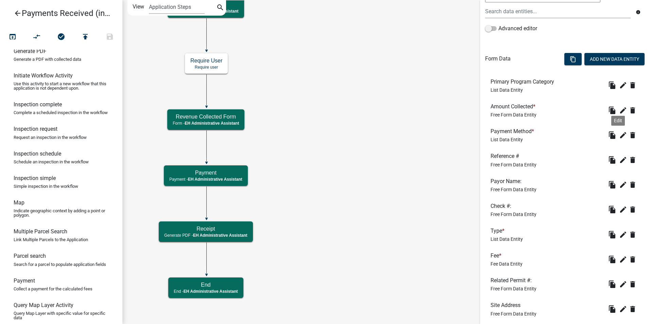
click at [619, 133] on icon "edit" at bounding box center [623, 135] width 8 height 8
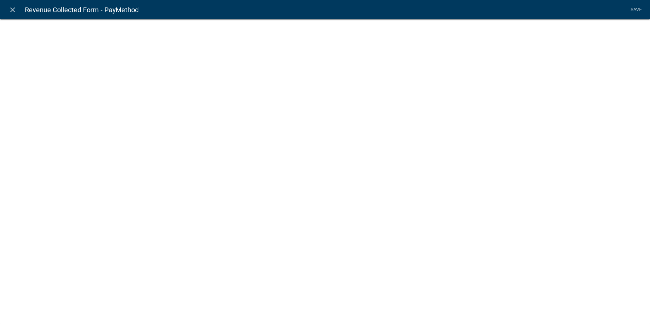
select select "list-data"
select select
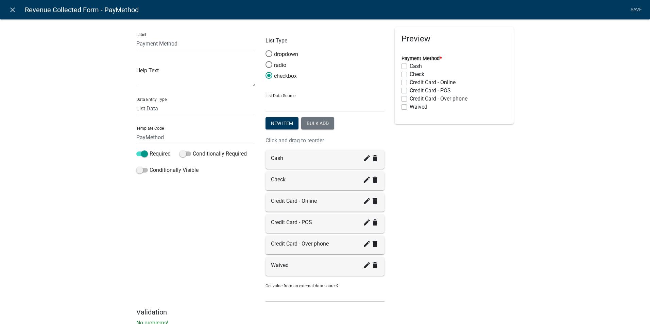
click at [13, 13] on icon "close" at bounding box center [12, 10] width 8 height 8
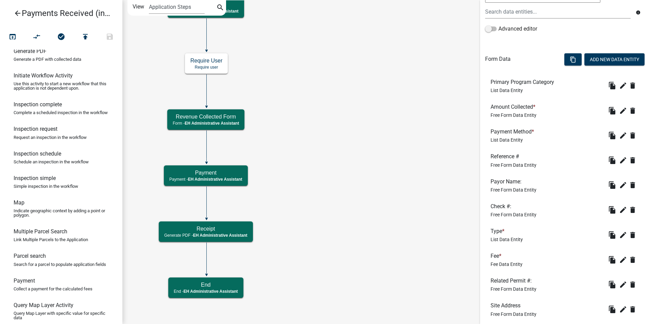
scroll to position [166, 0]
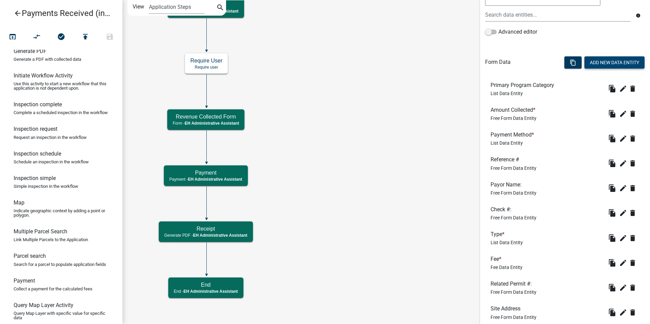
click at [591, 62] on button "Add New Data Entity" at bounding box center [614, 62] width 60 height 12
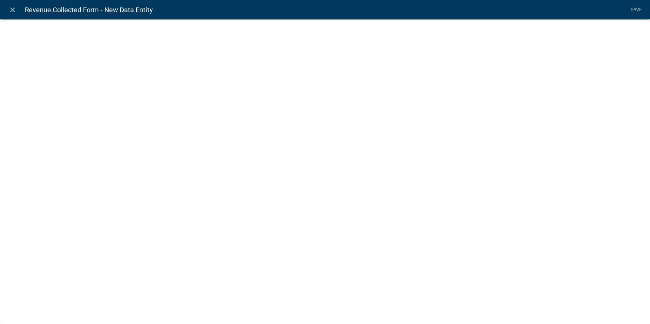
select select
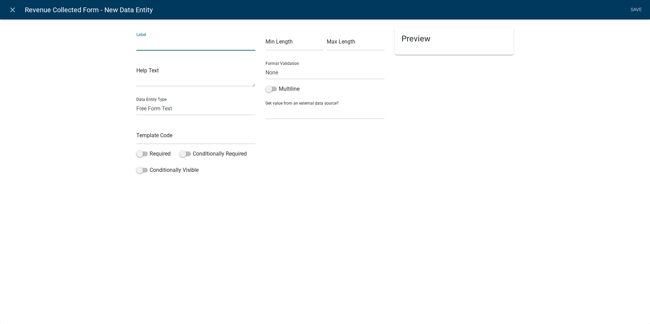
click at [142, 42] on input "text" at bounding box center [195, 44] width 119 height 14
type input "Location of Payment"
click at [172, 108] on select "Free Form Text Document Display Entity Value Fee Numeric Data Date Map Sketch D…" at bounding box center [195, 109] width 119 height 14
select select "list-data"
click at [136, 102] on select "Free Form Text Document Display Entity Value Fee Numeric Data Date Map Sketch D…" at bounding box center [195, 109] width 119 height 14
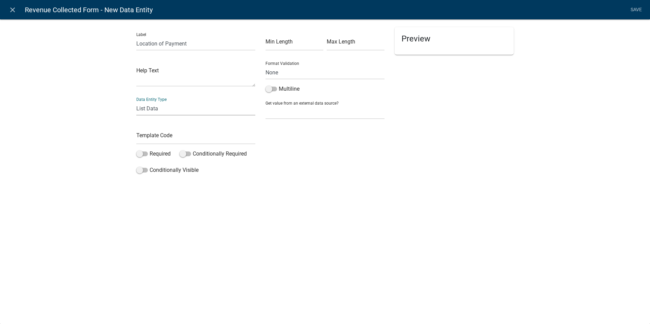
select select "list-data"
select select
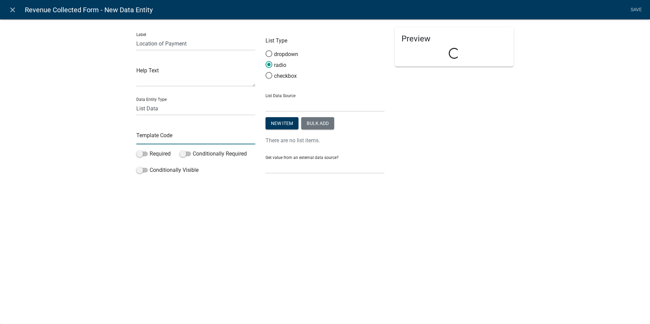
click at [147, 140] on input "text" at bounding box center [195, 137] width 119 height 14
type input "PaymentLocation"
click at [198, 221] on div "close Revenue Collected Form - New Data Entity Save Label Location of Payment H…" at bounding box center [325, 162] width 650 height 324
click at [141, 154] on span at bounding box center [142, 154] width 12 height 5
click at [150, 150] on input "Required" at bounding box center [150, 150] width 0 height 0
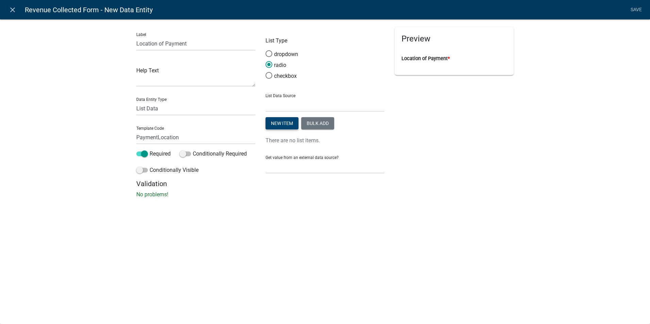
click at [277, 123] on button "New item" at bounding box center [281, 123] width 33 height 12
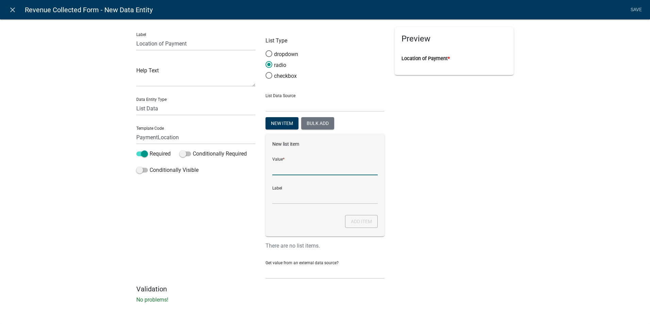
click at [279, 170] on input "List Data Source" at bounding box center [324, 168] width 105 height 14
type input "Online"
click at [275, 199] on input "Online" at bounding box center [324, 197] width 105 height 14
click at [457, 184] on div "Preview Location of Payment *" at bounding box center [453, 156] width 129 height 258
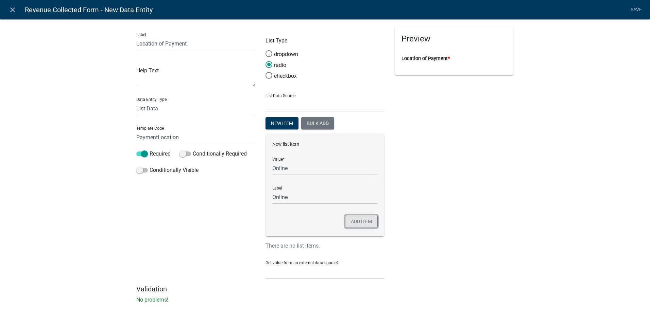
click at [346, 224] on button "Add item" at bounding box center [361, 221] width 33 height 13
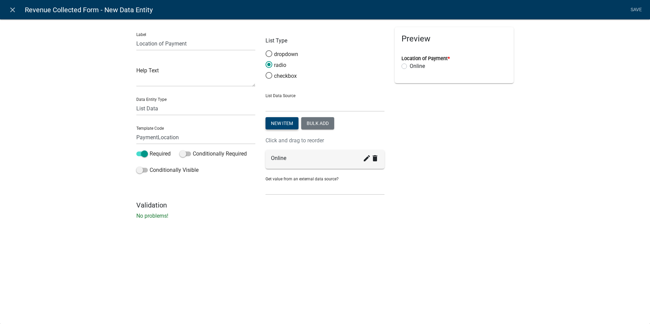
click at [278, 123] on button "New item" at bounding box center [281, 123] width 33 height 12
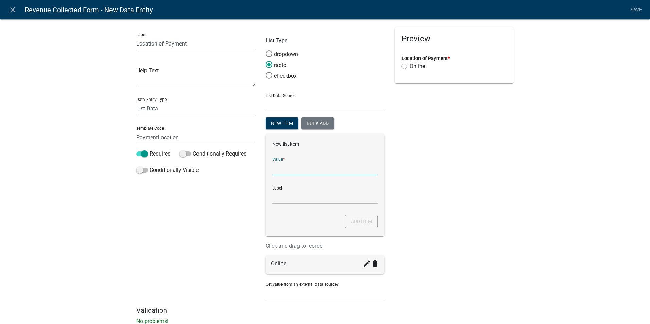
click at [274, 171] on input "List Data Source" at bounding box center [324, 168] width 105 height 14
click at [282, 167] on input "Over Phone" at bounding box center [324, 168] width 105 height 14
type input "Over Phone"
click at [276, 194] on input "Over Phone" at bounding box center [324, 197] width 105 height 14
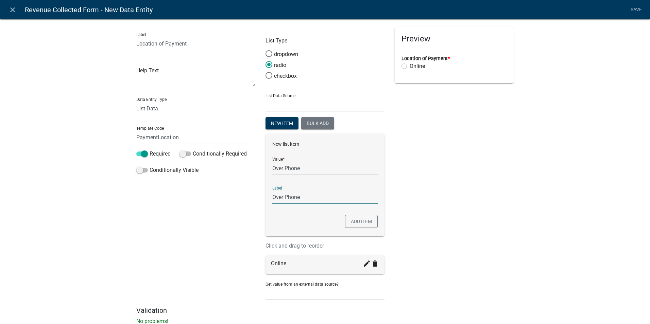
click at [415, 201] on div "Preview Location of Payment * Online" at bounding box center [453, 166] width 129 height 279
click at [365, 223] on button "Add item" at bounding box center [361, 221] width 33 height 13
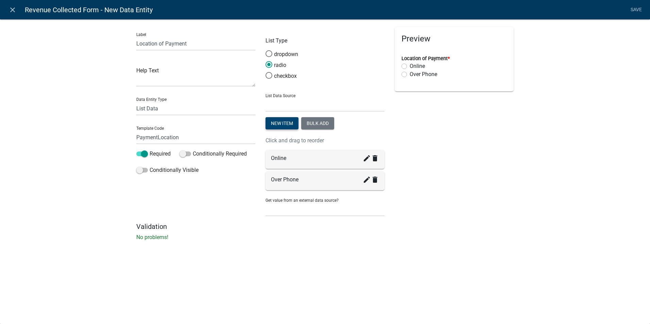
click at [275, 126] on button "New item" at bounding box center [281, 123] width 33 height 12
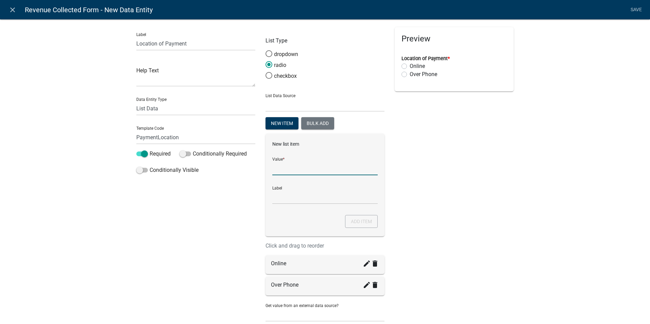
click at [273, 170] on input "List Data Source" at bounding box center [324, 168] width 105 height 14
type input "In Person"
click at [272, 194] on input "In Person" at bounding box center [324, 197] width 105 height 14
click at [358, 222] on button "Add item" at bounding box center [361, 221] width 33 height 13
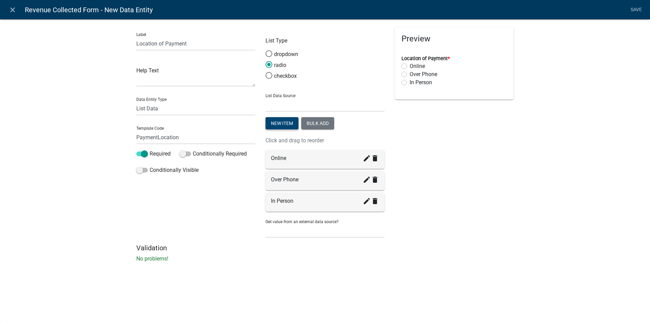
click at [276, 122] on button "New item" at bounding box center [281, 123] width 33 height 12
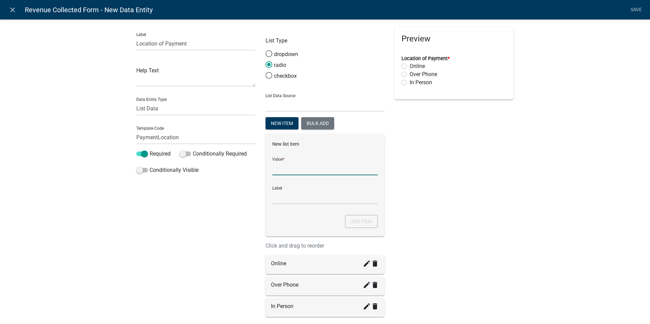
click at [278, 169] on input "List Data Source" at bounding box center [324, 168] width 105 height 14
type input "n"
type input "N/A"
click at [272, 201] on input "N/A" at bounding box center [324, 197] width 105 height 14
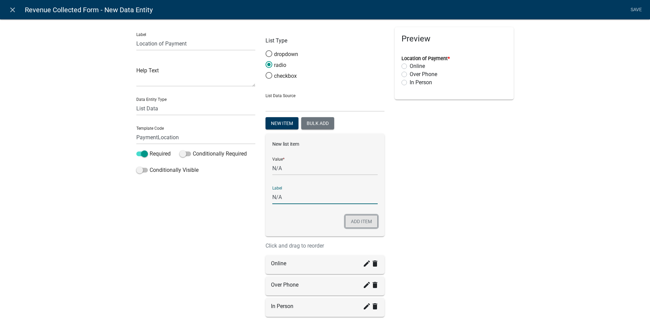
click at [357, 219] on button "Add item" at bounding box center [361, 221] width 33 height 13
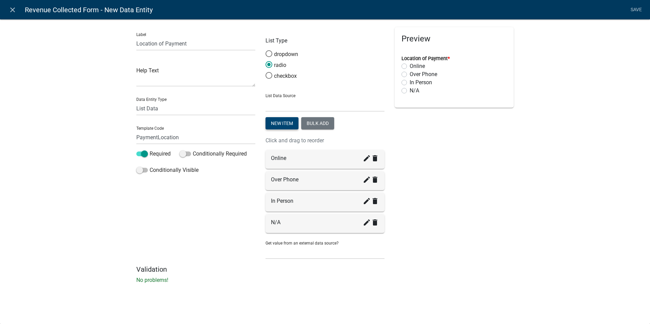
click at [280, 119] on button "New item" at bounding box center [281, 123] width 33 height 12
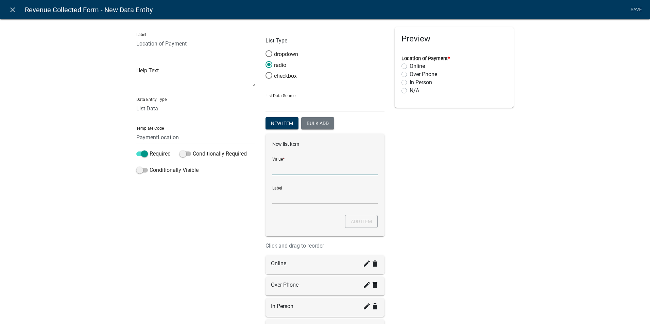
click at [276, 172] on input "List Data Source" at bounding box center [324, 168] width 105 height 14
type input "Mailed In"
click at [281, 197] on input "Mailed In" at bounding box center [324, 197] width 105 height 14
click at [298, 195] on input "Mailed In" at bounding box center [324, 197] width 105 height 14
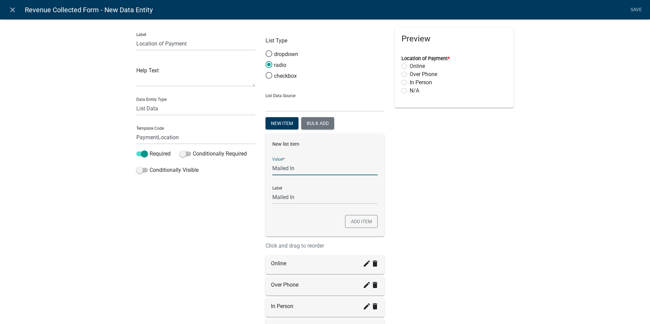
drag, startPoint x: 294, startPoint y: 169, endPoint x: 247, endPoint y: 168, distance: 46.9
click at [247, 168] on div "Label Location of Payment Help Text Data Entity Type Free Form Text Document Di…" at bounding box center [324, 199] width 387 height 344
click at [296, 199] on input "Mailed In" at bounding box center [324, 197] width 105 height 14
click at [371, 222] on button "Add item" at bounding box center [361, 221] width 33 height 13
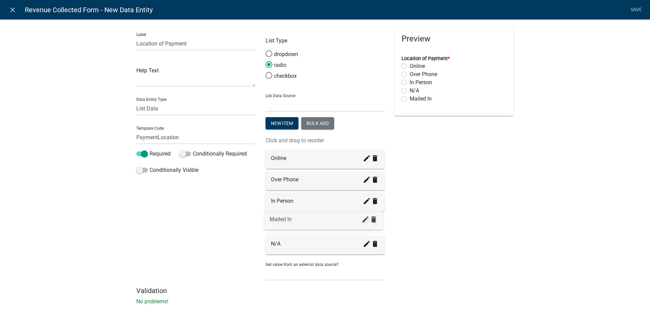
drag, startPoint x: 278, startPoint y: 246, endPoint x: 280, endPoint y: 222, distance: 24.8
click at [486, 213] on div "Preview Location of Payment * Online Over Phone In Person Mailed In N/A" at bounding box center [453, 157] width 129 height 260
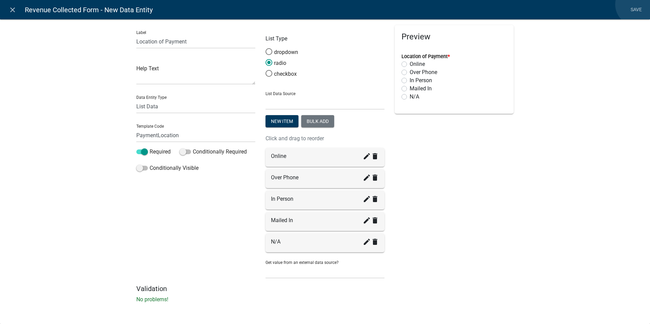
click at [636, 4] on link "Save" at bounding box center [635, 9] width 17 height 13
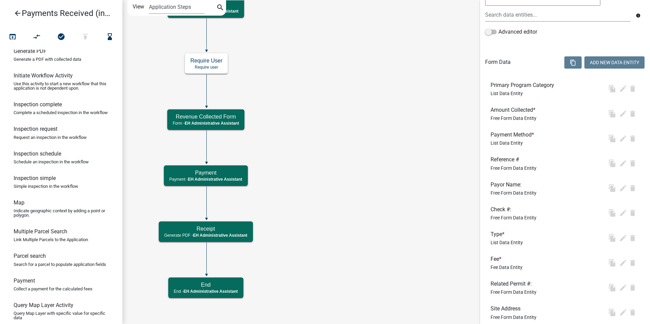
scroll to position [0, 0]
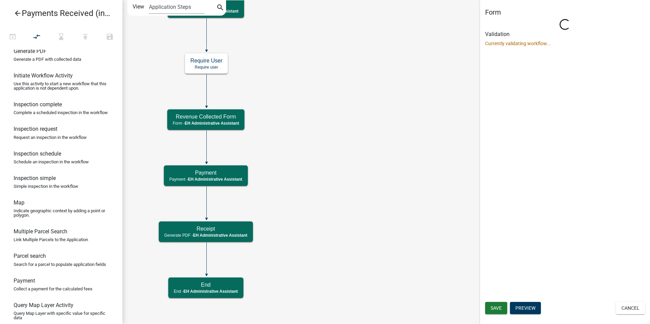
select select "DA3E3E5F-670D-4329-B60C-5CC8A4B2B679"
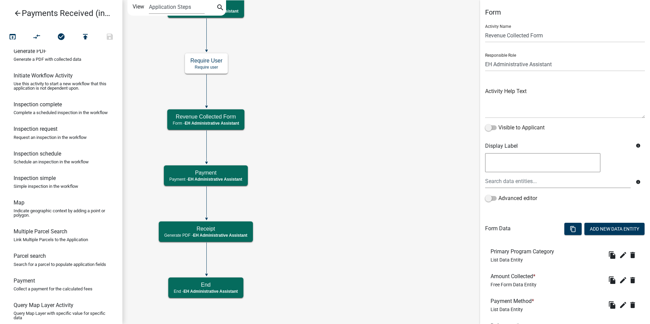
scroll to position [361, 0]
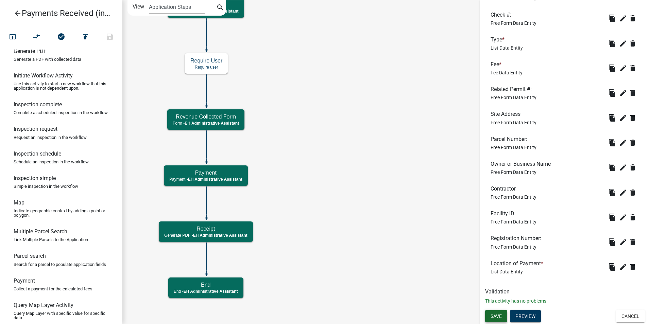
click at [493, 316] on span "Save" at bounding box center [495, 315] width 11 height 5
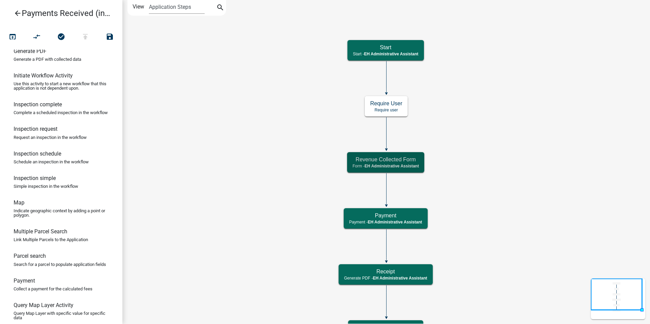
scroll to position [0, 0]
click at [410, 159] on h5 "Revenue Collected Form" at bounding box center [385, 159] width 66 height 6
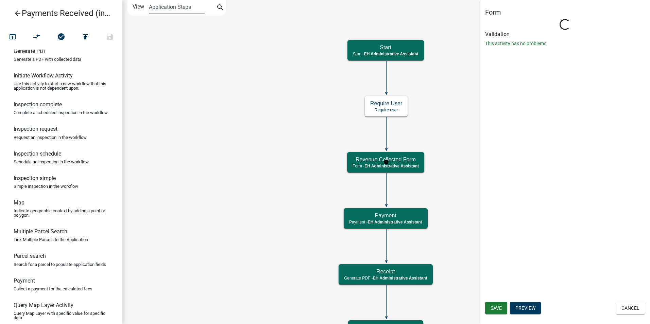
select select "DA3E3E5F-670D-4329-B60C-5CC8A4B2B679"
